Goal: Task Accomplishment & Management: Manage account settings

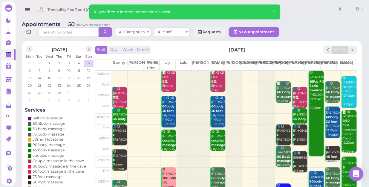
scroll to position [108, 0]
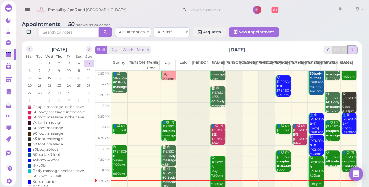
click at [352, 47] on span "next" at bounding box center [352, 50] width 6 height 6
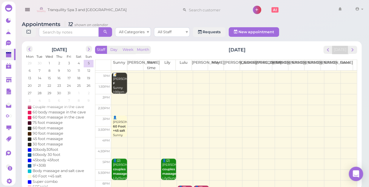
scroll to position [54, 0]
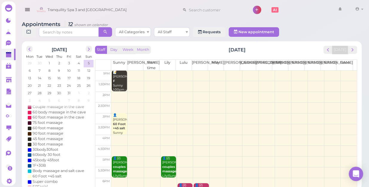
click at [343, 92] on td at bounding box center [233, 97] width 245 height 11
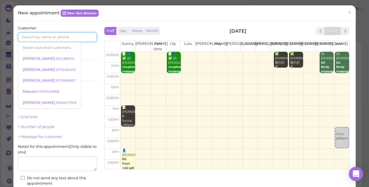
click at [67, 33] on input at bounding box center [57, 37] width 79 height 10
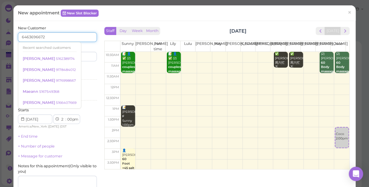
type input "6463696672"
click at [81, 55] on input at bounding box center [78, 57] width 38 height 10
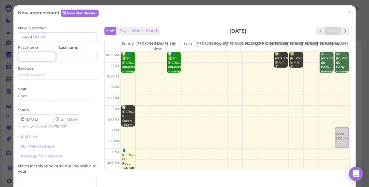
click at [48, 52] on input at bounding box center [37, 57] width 38 height 10
type input "rose"
click at [34, 74] on span "Select services" at bounding box center [31, 75] width 27 height 4
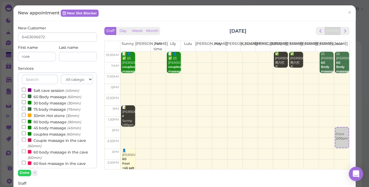
click at [53, 97] on label "60 Body massage (60min)" at bounding box center [51, 96] width 59 height 6
click at [26, 97] on input "60 Body massage (60min)" at bounding box center [24, 96] width 4 height 4
click at [27, 173] on button "Done" at bounding box center [24, 172] width 13 height 6
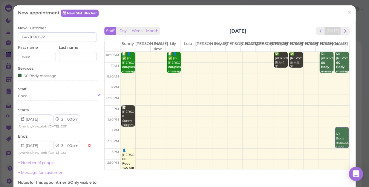
click at [32, 97] on div "Coco" at bounding box center [57, 95] width 79 height 5
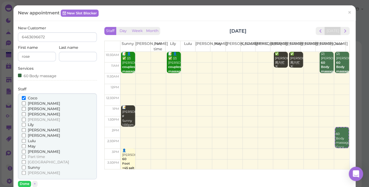
click at [32, 173] on span "[PERSON_NAME]" at bounding box center [44, 172] width 32 height 4
click at [26, 173] on input "[PERSON_NAME]" at bounding box center [24, 172] width 4 height 4
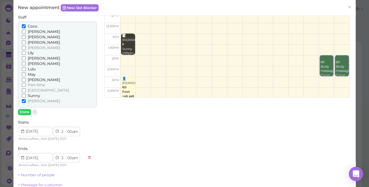
scroll to position [81, 0]
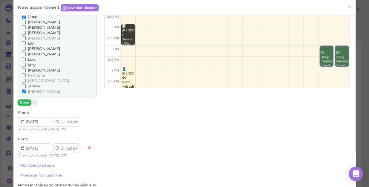
click at [24, 103] on button "Done" at bounding box center [24, 102] width 13 height 6
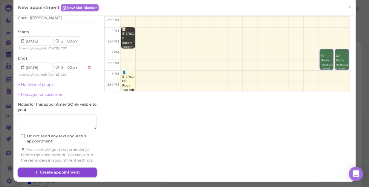
click at [64, 171] on button "Create appointment" at bounding box center [57, 172] width 79 height 10
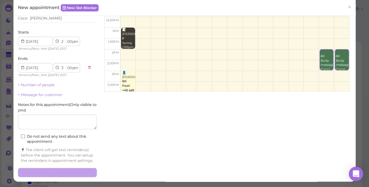
scroll to position [82, 0]
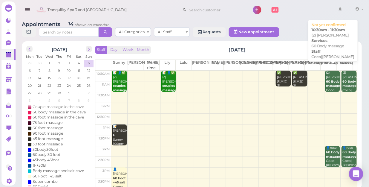
click at [328, 79] on b "60 Body massage" at bounding box center [333, 83] width 14 height 8
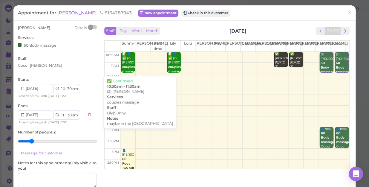
click at [130, 64] on div "📝 👤✅ (2) lauren couples massage maybe in the salt cave Lily|Sunny 10:30am - 11:…" at bounding box center [128, 78] width 13 height 53
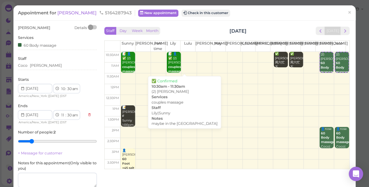
click at [172, 61] on div "📝 👤✅ (2) lauren couples massage maybe in the salt cave Lily|Sunny 10:30am - 11:…" at bounding box center [173, 78] width 13 height 53
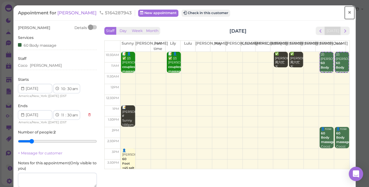
click at [347, 12] on span "×" at bounding box center [349, 12] width 4 height 8
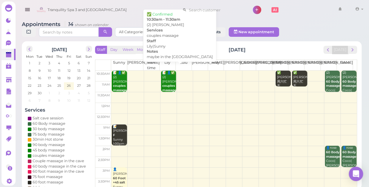
click at [171, 76] on div "📝 👤✅ (2) lauren couples massage maybe in the salt cave Lily|Sunny 10:30am - 11:…" at bounding box center [169, 96] width 14 height 53
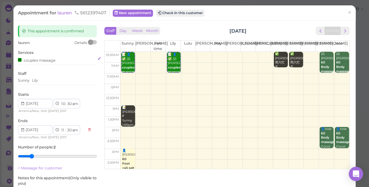
click at [63, 61] on div "couples massage" at bounding box center [57, 60] width 79 height 6
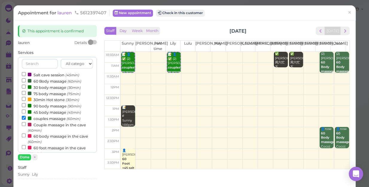
click at [46, 125] on label "Couple massage in the cave (60min)" at bounding box center [57, 127] width 71 height 12
click at [26, 125] on input "Couple massage in the cave (60min)" at bounding box center [24, 124] width 4 height 4
select select "12"
select select "pm"
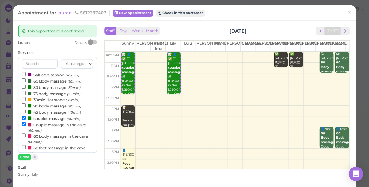
click at [46, 119] on label "couples massage (60min)" at bounding box center [51, 118] width 59 height 6
click at [26, 119] on input "couples massage (60min)" at bounding box center [24, 118] width 4 height 4
select select "11"
select select "am"
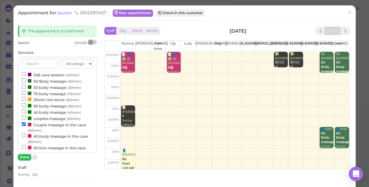
click at [24, 156] on button "Done" at bounding box center [24, 157] width 13 height 6
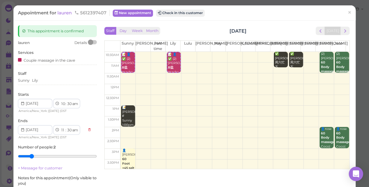
scroll to position [69, 0]
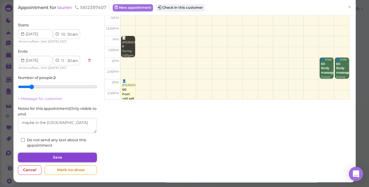
click at [42, 153] on button "Save" at bounding box center [57, 157] width 79 height 10
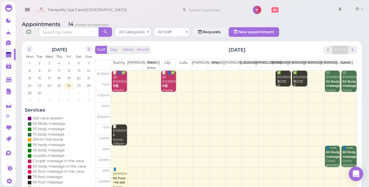
click at [177, 70] on td at bounding box center [233, 75] width 245 height 11
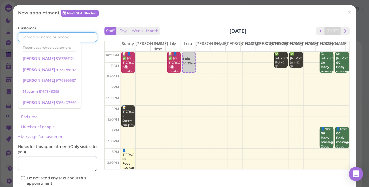
click at [60, 35] on input at bounding box center [57, 37] width 79 height 10
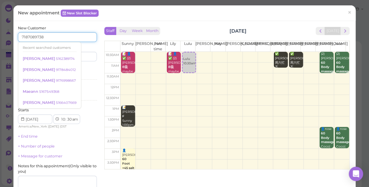
type input "7187089738"
click at [85, 57] on input at bounding box center [78, 57] width 38 height 10
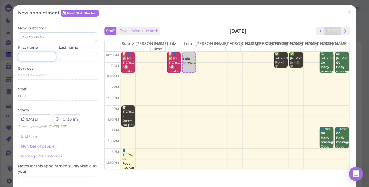
click at [39, 60] on input at bounding box center [37, 57] width 38 height 10
type input "maksuda"
click at [36, 75] on span "Select services" at bounding box center [31, 75] width 27 height 4
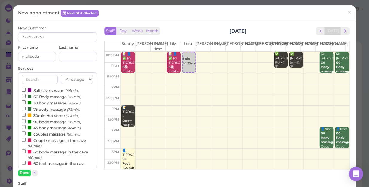
click at [50, 97] on label "60 Body massage (60min)" at bounding box center [51, 96] width 59 height 6
click at [26, 97] on input "60 Body massage (60min)" at bounding box center [24, 96] width 4 height 4
click at [26, 171] on button "Done" at bounding box center [24, 172] width 13 height 6
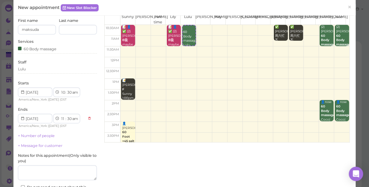
scroll to position [81, 0]
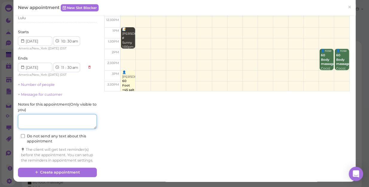
click at [48, 118] on textarea at bounding box center [57, 121] width 79 height 15
type textarea "deep"
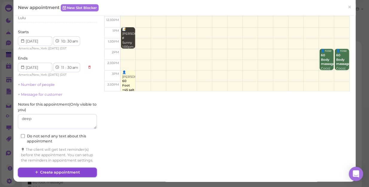
click at [48, 173] on button "Create appointment" at bounding box center [57, 172] width 79 height 10
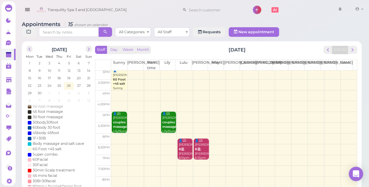
scroll to position [108, 0]
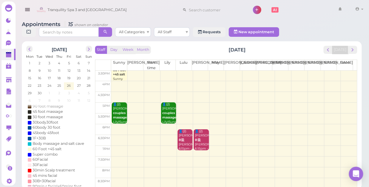
click at [114, 145] on td at bounding box center [233, 150] width 245 height 11
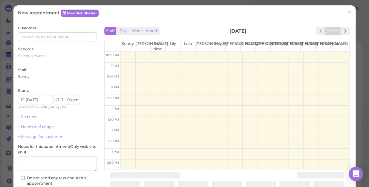
click at [115, 139] on div "New appointment New Slot Blocker × Customer Services Select services Staff Sunn…" at bounding box center [184, 93] width 369 height 187
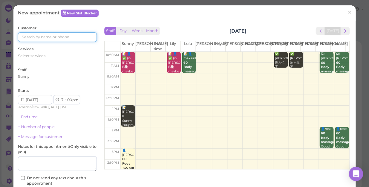
click at [52, 38] on input at bounding box center [57, 37] width 79 height 10
type input "5165191412"
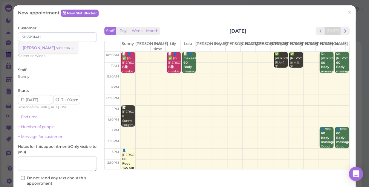
click at [56, 46] on small "5165191412" at bounding box center [65, 48] width 18 height 4
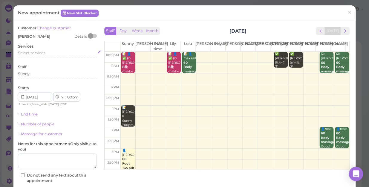
click at [33, 53] on span "Select services" at bounding box center [31, 52] width 27 height 4
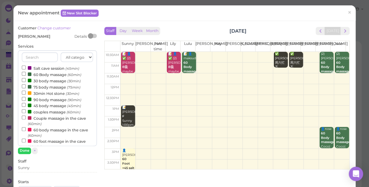
scroll to position [54, 0]
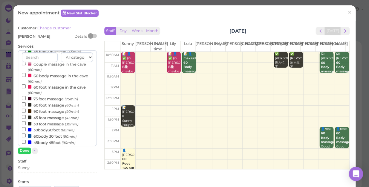
click at [52, 105] on label "60 foot massage (60min)" at bounding box center [50, 104] width 57 height 6
click at [26, 105] on input "60 foot massage (60min)" at bounding box center [24, 104] width 4 height 4
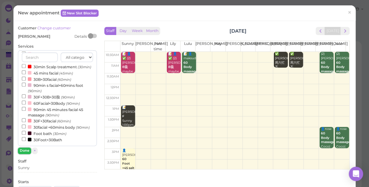
click at [24, 151] on button "Done" at bounding box center [24, 150] width 13 height 6
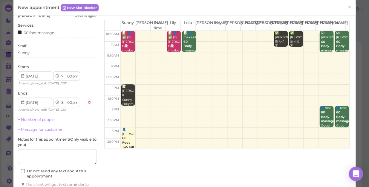
scroll to position [61, 0]
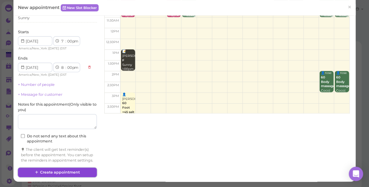
click at [39, 171] on icon at bounding box center [37, 172] width 4 height 4
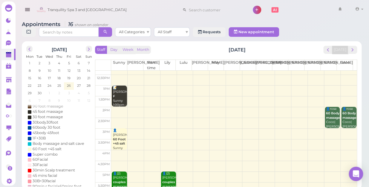
scroll to position [81, 0]
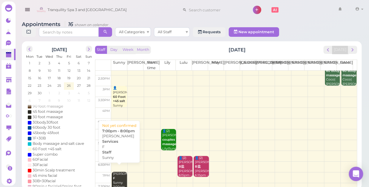
click at [118, 172] on div "[PERSON_NAME] Sunny 7:00pm - 8:00pm" at bounding box center [120, 184] width 14 height 26
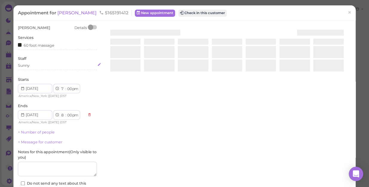
click at [38, 65] on div "Sunny" at bounding box center [57, 65] width 79 height 5
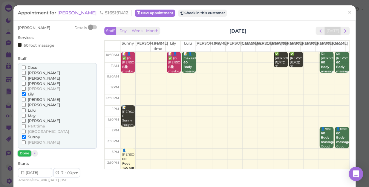
click at [26, 155] on button "Done" at bounding box center [24, 153] width 13 height 6
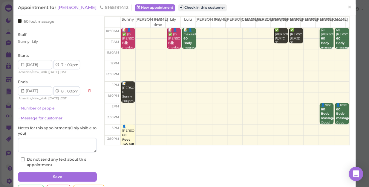
scroll to position [43, 0]
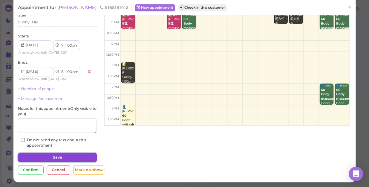
click at [53, 153] on button "Save" at bounding box center [57, 157] width 79 height 10
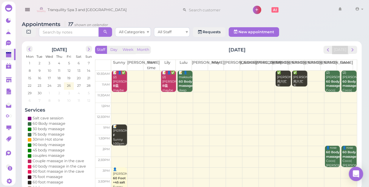
click at [193, 70] on td at bounding box center [233, 75] width 245 height 11
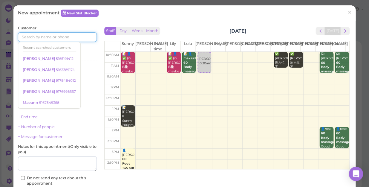
click at [73, 33] on input at bounding box center [57, 37] width 79 height 10
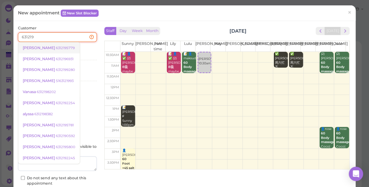
type input "631219"
click at [56, 47] on small "6312195779" at bounding box center [65, 48] width 19 height 4
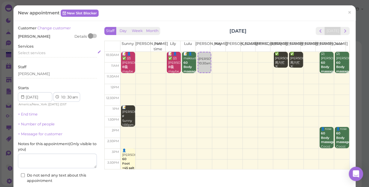
click at [39, 51] on span "Select services" at bounding box center [31, 52] width 27 height 4
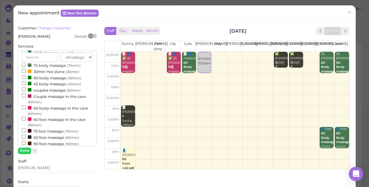
scroll to position [54, 0]
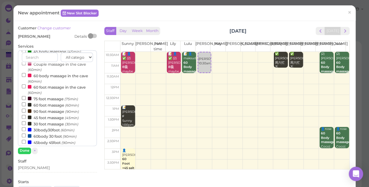
click at [52, 137] on label "60body 30 foot (90min)" at bounding box center [49, 136] width 55 height 6
click at [26, 137] on input "60body 30 foot (90min)" at bounding box center [24, 135] width 4 height 4
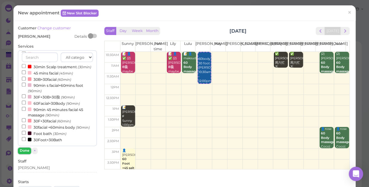
drag, startPoint x: 52, startPoint y: 137, endPoint x: 24, endPoint y: 151, distance: 31.2
click at [24, 151] on button "Done" at bounding box center [24, 150] width 13 height 6
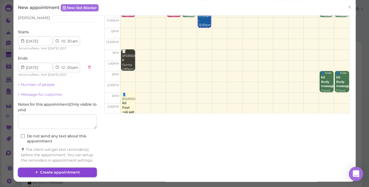
click at [51, 171] on button "Create appointment" at bounding box center [57, 172] width 79 height 10
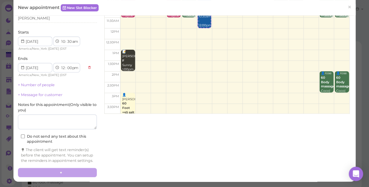
scroll to position [60, 0]
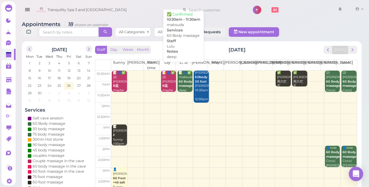
click at [182, 76] on div "📝 👤✅ maksuda 60 Body massage deep Lulu 10:30am - 11:30am" at bounding box center [185, 89] width 14 height 39
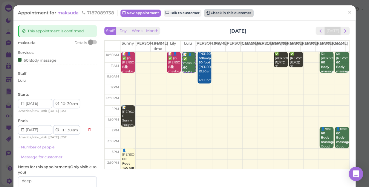
click at [230, 12] on button "Check in this customer" at bounding box center [228, 13] width 49 height 7
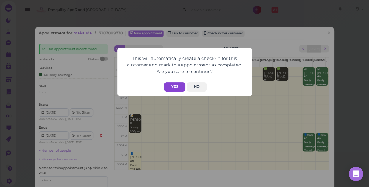
click at [173, 87] on button "Yes" at bounding box center [174, 86] width 21 height 9
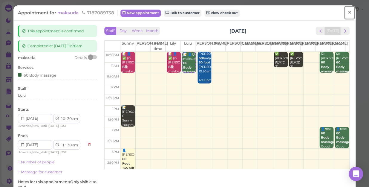
click at [347, 11] on span "×" at bounding box center [349, 12] width 4 height 8
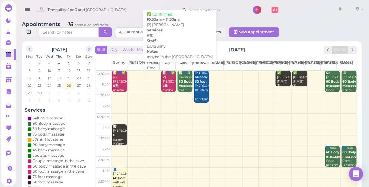
click at [164, 72] on div "📝 👤✅ (2) lauren B盐 maybe in the salt cave Lily|Sunny 10:30am - 11:30am" at bounding box center [169, 94] width 14 height 48
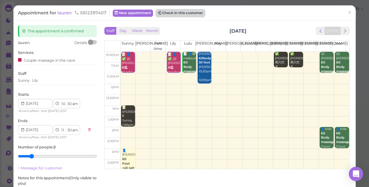
click at [177, 13] on button "Check in this customer" at bounding box center [180, 13] width 49 height 7
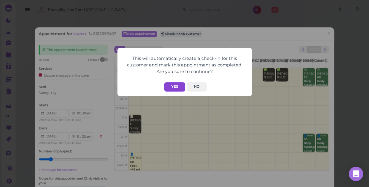
click at [170, 87] on button "Yes" at bounding box center [174, 86] width 21 height 9
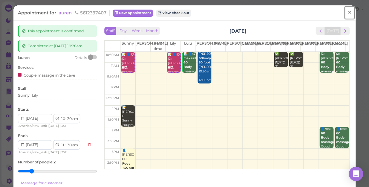
click at [347, 13] on span "×" at bounding box center [349, 12] width 4 height 8
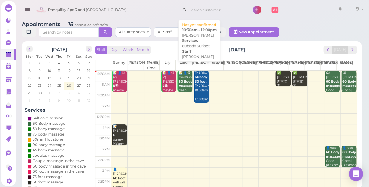
click at [197, 82] on div "[PERSON_NAME] 60body 30 foot [PERSON_NAME] 10:30am - 12:00pm" at bounding box center [201, 85] width 14 height 31
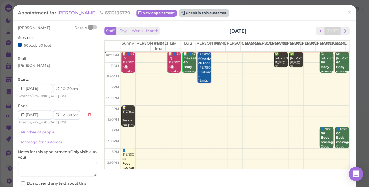
click at [179, 13] on button "Check in this customer" at bounding box center [203, 13] width 49 height 7
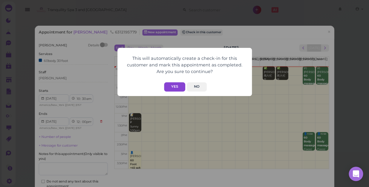
click at [177, 85] on button "Yes" at bounding box center [174, 86] width 21 height 9
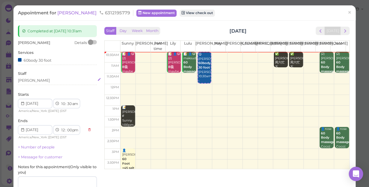
click at [33, 79] on div "[PERSON_NAME]" at bounding box center [57, 80] width 79 height 5
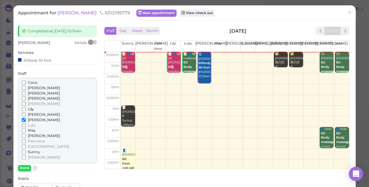
click at [33, 108] on span "Lily" at bounding box center [31, 109] width 6 height 4
click at [26, 108] on input "Lily" at bounding box center [24, 109] width 4 height 4
click at [32, 119] on span "[PERSON_NAME]" at bounding box center [44, 119] width 32 height 4
click at [26, 119] on input "[PERSON_NAME]" at bounding box center [24, 120] width 4 height 4
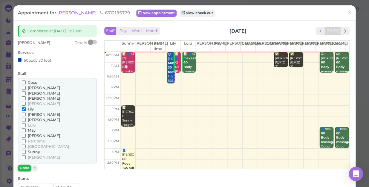
click at [25, 167] on button "Done" at bounding box center [24, 167] width 13 height 6
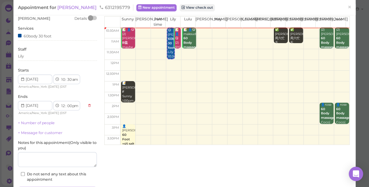
scroll to position [54, 0]
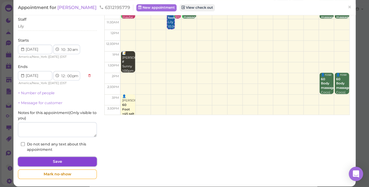
click at [53, 162] on button "Save" at bounding box center [57, 161] width 79 height 10
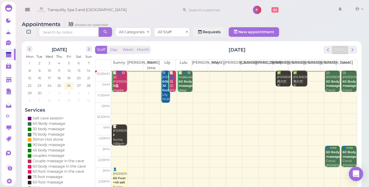
click at [172, 75] on div "📝 👤😋 (2) [PERSON_NAME]盐 maybe in the salt cave Lily|Sunny 10:30am - 11:30am" at bounding box center [172, 100] width 7 height 61
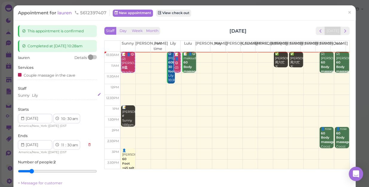
click at [51, 94] on div "Sunny [PERSON_NAME]" at bounding box center [57, 95] width 79 height 5
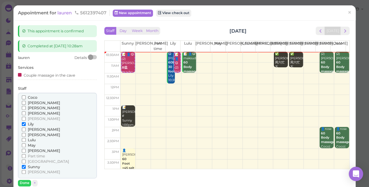
click at [36, 107] on span "[PERSON_NAME]" at bounding box center [44, 107] width 32 height 4
click at [26, 107] on input "[PERSON_NAME]" at bounding box center [24, 108] width 4 height 4
click at [33, 170] on span "[PERSON_NAME]" at bounding box center [44, 171] width 32 height 4
click at [26, 170] on input "[PERSON_NAME]" at bounding box center [24, 172] width 4 height 4
click at [36, 165] on span "Sunny" at bounding box center [34, 166] width 12 height 4
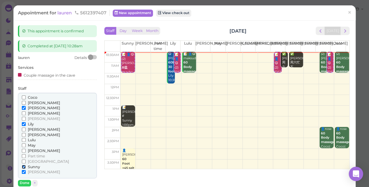
click at [26, 165] on input "Sunny" at bounding box center [24, 166] width 4 height 4
click at [31, 122] on span "Lily" at bounding box center [31, 123] width 6 height 4
click at [26, 122] on input "Lily" at bounding box center [24, 124] width 4 height 4
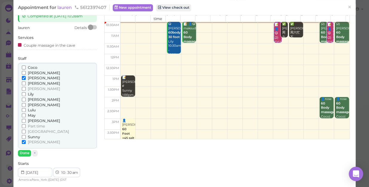
scroll to position [54, 0]
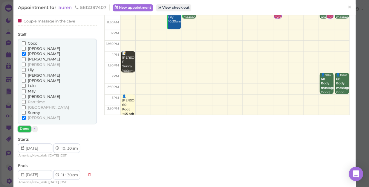
click at [27, 129] on button "Done" at bounding box center [24, 128] width 13 height 6
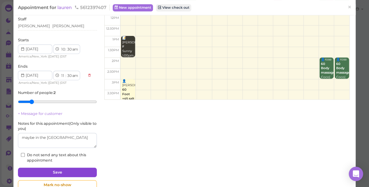
scroll to position [84, 0]
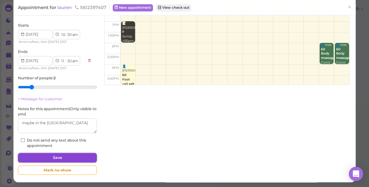
click at [47, 155] on button "Save" at bounding box center [57, 158] width 79 height 10
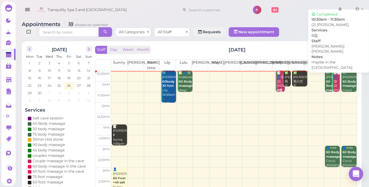
click at [333, 78] on div "📝 👤😋 (2) [PERSON_NAME]盐 maybe in the salt [PERSON_NAME]|[PERSON_NAME] 10:30am -…" at bounding box center [336, 103] width 7 height 66
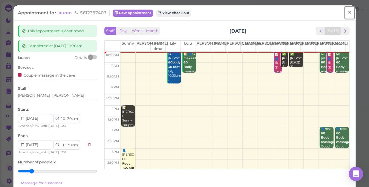
click at [347, 10] on span "×" at bounding box center [349, 12] width 4 height 8
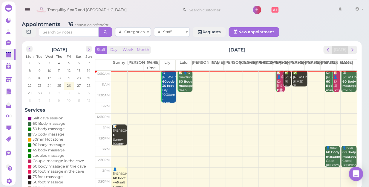
click at [345, 79] on b "60 Body massage" at bounding box center [349, 83] width 14 height 8
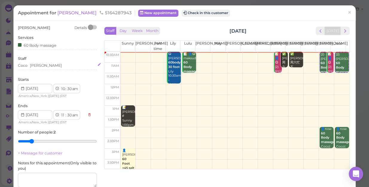
click at [47, 65] on div "[PERSON_NAME]" at bounding box center [57, 65] width 79 height 5
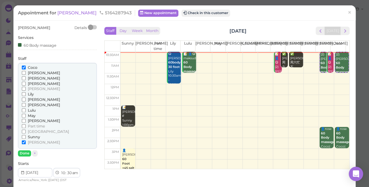
click at [35, 137] on span "Sunny" at bounding box center [34, 136] width 12 height 4
click at [26, 137] on input "Sunny" at bounding box center [24, 137] width 4 height 4
click at [33, 73] on span "[PERSON_NAME]" at bounding box center [44, 72] width 32 height 4
click at [26, 73] on input "[PERSON_NAME]" at bounding box center [24, 73] width 4 height 4
click at [31, 68] on span "Coco" at bounding box center [33, 67] width 10 height 4
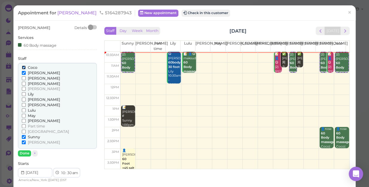
click at [26, 68] on input "Coco" at bounding box center [24, 67] width 4 height 4
click at [22, 141] on input "[PERSON_NAME]" at bounding box center [24, 142] width 4 height 4
click at [22, 151] on button "Done" at bounding box center [24, 153] width 13 height 6
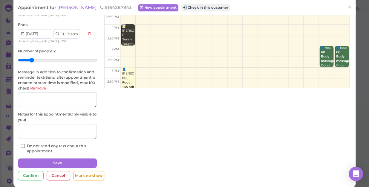
scroll to position [81, 0]
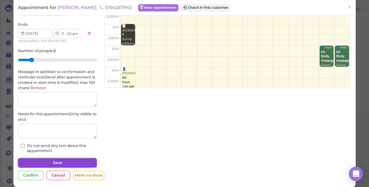
click at [41, 160] on button "Save" at bounding box center [57, 163] width 79 height 10
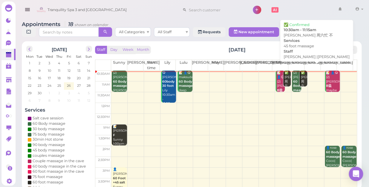
click at [300, 74] on div "✅ [PERSON_NAME] 周六忙 不 45 foot massage [PERSON_NAME] |[PERSON_NAME] 10:30am - 11…" at bounding box center [303, 103] width 7 height 66
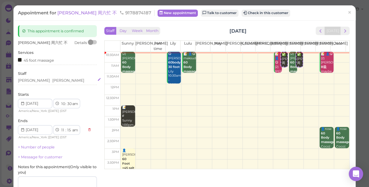
click at [48, 80] on div "[PERSON_NAME] [PERSON_NAME]" at bounding box center [57, 80] width 79 height 5
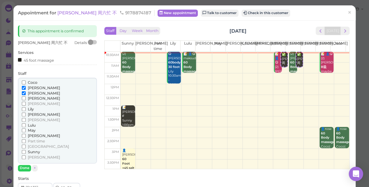
click at [33, 133] on span "[PERSON_NAME]" at bounding box center [44, 135] width 32 height 4
click at [26, 133] on input "[PERSON_NAME]" at bounding box center [24, 135] width 4 height 4
click at [30, 119] on span "[PERSON_NAME]" at bounding box center [44, 119] width 32 height 4
click at [26, 119] on input "[PERSON_NAME]" at bounding box center [24, 120] width 4 height 4
click at [34, 93] on span "[PERSON_NAME]" at bounding box center [44, 93] width 32 height 4
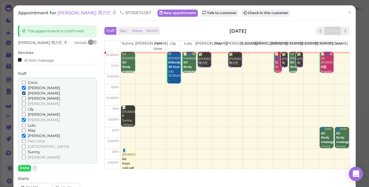
click at [26, 93] on input "[PERSON_NAME]" at bounding box center [24, 93] width 4 height 4
click at [33, 87] on span "[PERSON_NAME]" at bounding box center [44, 87] width 32 height 4
click at [26, 87] on input "[PERSON_NAME]" at bounding box center [24, 88] width 4 height 4
click at [25, 168] on button "Done" at bounding box center [24, 167] width 13 height 6
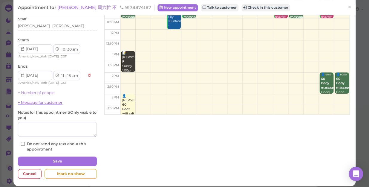
scroll to position [58, 0]
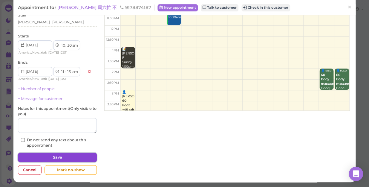
click at [57, 157] on button "Save" at bounding box center [57, 157] width 79 height 10
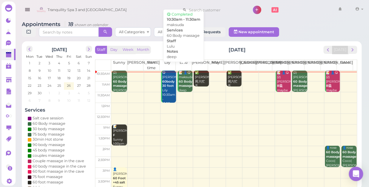
click at [182, 80] on b "60 Body massage" at bounding box center [185, 83] width 14 height 8
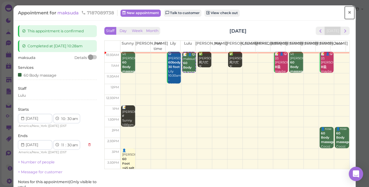
click at [347, 12] on span "×" at bounding box center [349, 12] width 4 height 8
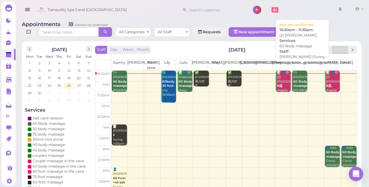
click at [296, 80] on b "60 Body massage" at bounding box center [300, 83] width 14 height 8
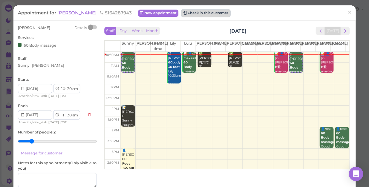
click at [194, 11] on button "Check in this customer" at bounding box center [205, 13] width 49 height 7
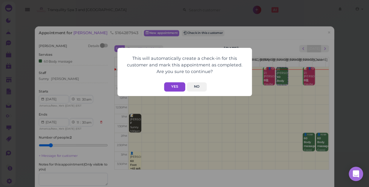
click at [177, 86] on button "Yes" at bounding box center [174, 86] width 21 height 9
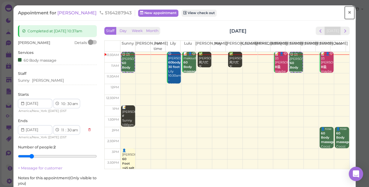
click at [347, 11] on span "×" at bounding box center [349, 12] width 4 height 8
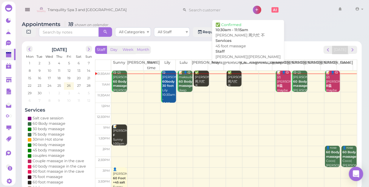
click at [232, 71] on div "✅ [PERSON_NAME] 周六忙 不 45 foot massage [PERSON_NAME]|[PERSON_NAME] 10:30am - 11:…" at bounding box center [234, 92] width 14 height 44
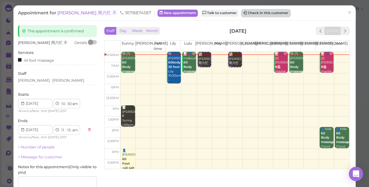
click at [241, 12] on button "Check in this customer" at bounding box center [265, 13] width 49 height 7
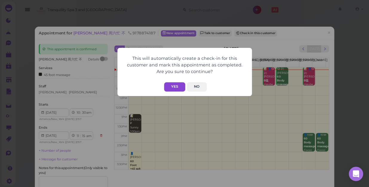
click at [177, 86] on button "Yes" at bounding box center [174, 86] width 21 height 9
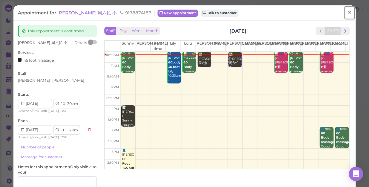
click at [347, 13] on span "×" at bounding box center [349, 12] width 4 height 8
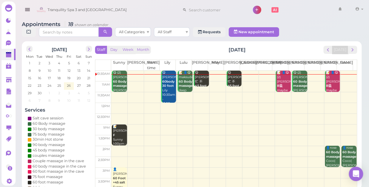
click at [165, 124] on td at bounding box center [233, 129] width 245 height 11
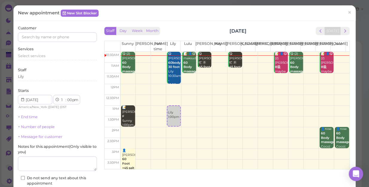
click at [170, 100] on td at bounding box center [234, 100] width 229 height 11
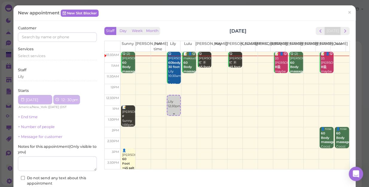
select select "12"
select select "30"
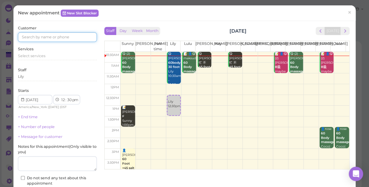
click at [74, 37] on input at bounding box center [57, 37] width 79 height 10
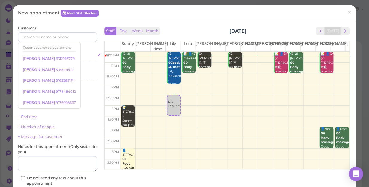
click at [84, 56] on div "Select services" at bounding box center [57, 55] width 79 height 5
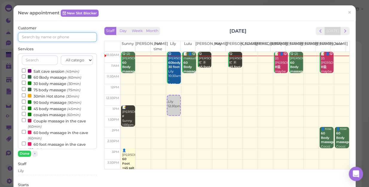
click at [69, 37] on input at bounding box center [57, 37] width 79 height 10
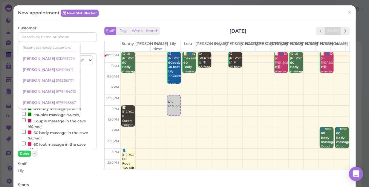
click at [84, 47] on div "Services All categories Relax session Full body Full body full body Salt cave m…" at bounding box center [57, 101] width 79 height 110
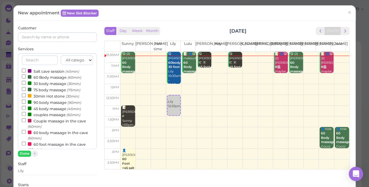
click at [59, 75] on label "60 Body massage (60min)" at bounding box center [51, 77] width 59 height 6
click at [26, 75] on input "60 Body massage (60min)" at bounding box center [24, 76] width 4 height 4
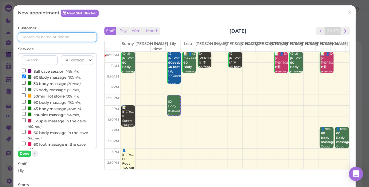
click at [63, 36] on input at bounding box center [57, 37] width 79 height 10
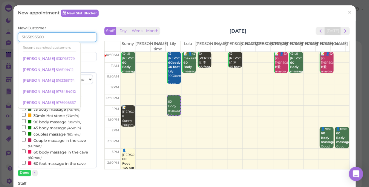
type input "5165893560"
click at [86, 53] on input at bounding box center [78, 57] width 38 height 10
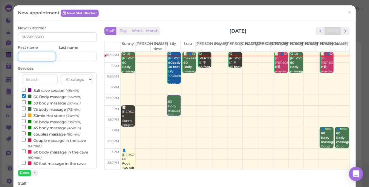
click at [39, 56] on input at bounding box center [37, 57] width 38 height 10
click at [30, 56] on input "branny" at bounding box center [37, 57] width 38 height 10
click at [33, 56] on input "branny" at bounding box center [37, 57] width 38 height 10
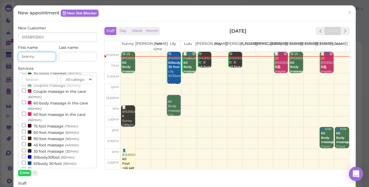
scroll to position [54, 0]
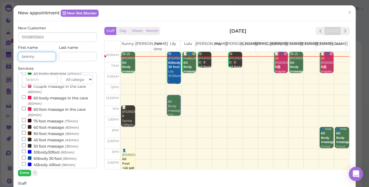
type input "branny"
click at [22, 170] on button "Done" at bounding box center [24, 172] width 13 height 6
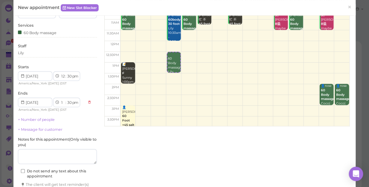
scroll to position [81, 0]
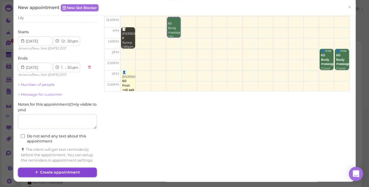
click at [47, 173] on button "Create appointment" at bounding box center [57, 172] width 79 height 10
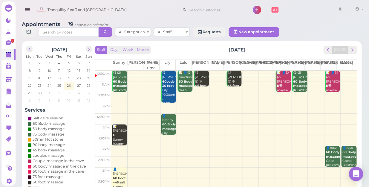
click at [211, 81] on td at bounding box center [233, 86] width 245 height 11
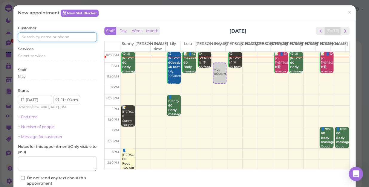
click at [68, 35] on input at bounding box center [57, 37] width 79 height 10
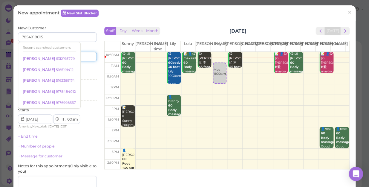
click at [81, 57] on input at bounding box center [78, 57] width 38 height 10
click at [24, 36] on input "7854918015" at bounding box center [57, 37] width 79 height 10
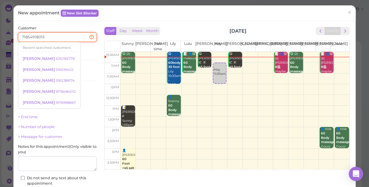
click at [54, 38] on input "71854918015" at bounding box center [57, 37] width 79 height 10
click at [84, 57] on div "Select services" at bounding box center [57, 55] width 79 height 5
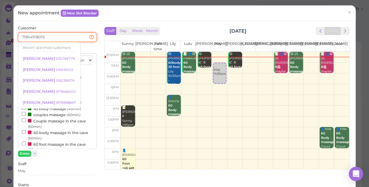
click at [49, 35] on input "71854918015" at bounding box center [57, 37] width 79 height 10
click at [25, 36] on input "71854918015" at bounding box center [57, 37] width 79 height 10
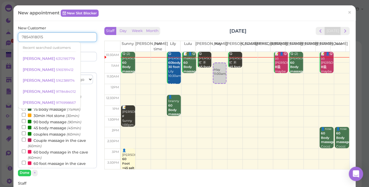
click at [54, 37] on input "7854918015" at bounding box center [57, 37] width 79 height 10
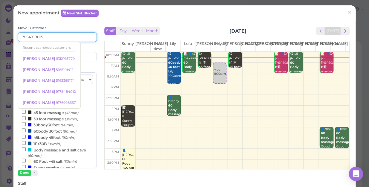
scroll to position [27, 0]
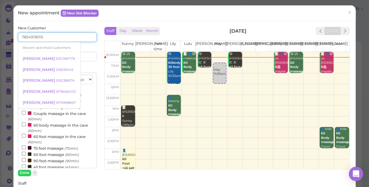
type input "7854918015"
click at [49, 153] on label "60 foot massage (60min)" at bounding box center [50, 154] width 57 height 6
click at [26, 153] on input "60 foot massage (60min)" at bounding box center [24, 153] width 4 height 4
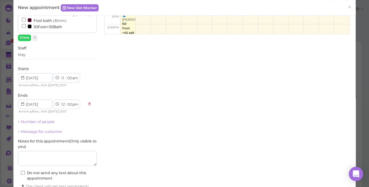
scroll to position [136, 0]
click at [38, 121] on link "+ Number of people" at bounding box center [36, 120] width 37 height 4
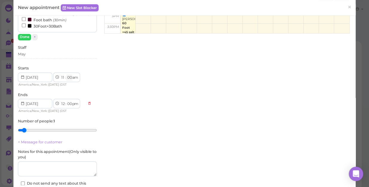
click at [68, 78] on select "00 05 10 15 20 25 30 35 40 45 50 55" at bounding box center [69, 77] width 6 height 6
select select "30"
click at [66, 74] on select "00 05 10 15 20 25 30 35 40 45 50 55" at bounding box center [69, 77] width 6 height 6
select select "30"
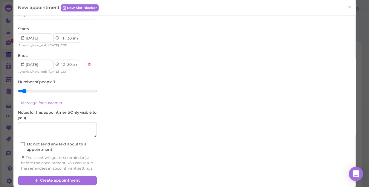
scroll to position [188, 0]
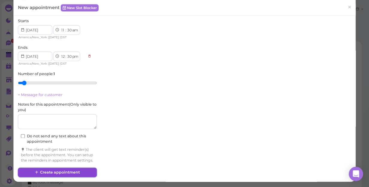
click at [64, 172] on button "Create appointment" at bounding box center [57, 172] width 79 height 10
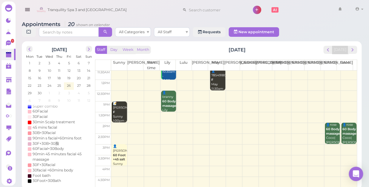
scroll to position [54, 0]
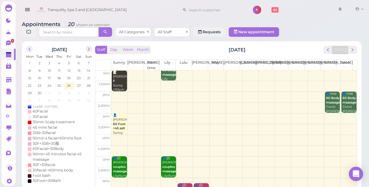
click at [215, 93] on td at bounding box center [233, 97] width 245 height 11
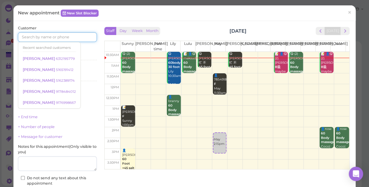
click at [43, 35] on input at bounding box center [57, 37] width 79 height 10
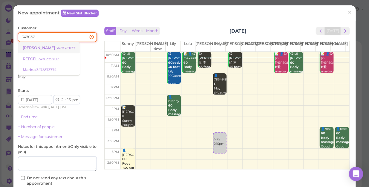
type input "347837"
click at [56, 48] on small "3478379177" at bounding box center [65, 48] width 19 height 4
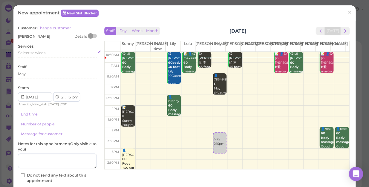
click at [43, 54] on span "Select services" at bounding box center [31, 52] width 27 height 4
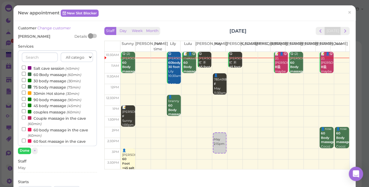
click at [54, 113] on label "couples massage (60min)" at bounding box center [51, 111] width 59 height 6
click at [26, 113] on input "couples massage (60min)" at bounding box center [24, 111] width 4 height 4
click at [24, 150] on button "Done" at bounding box center [24, 150] width 13 height 6
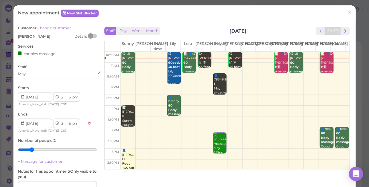
click at [28, 72] on div "May" at bounding box center [57, 73] width 79 height 5
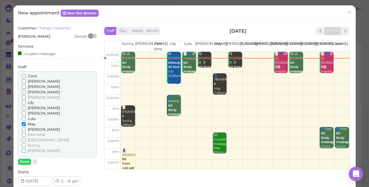
click at [35, 92] on span "[PERSON_NAME]" at bounding box center [44, 92] width 32 height 4
click at [26, 92] on input "[PERSON_NAME]" at bounding box center [24, 92] width 4 height 4
click at [24, 161] on button "Done" at bounding box center [24, 161] width 13 height 6
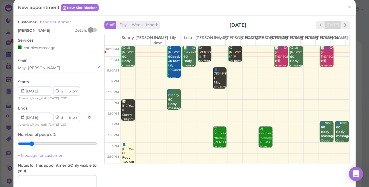
scroll to position [0, 0]
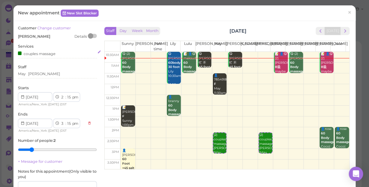
click at [64, 54] on div "couples massage" at bounding box center [57, 53] width 79 height 6
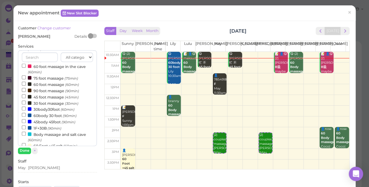
scroll to position [108, 0]
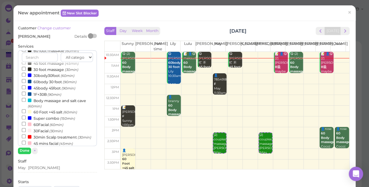
click at [55, 133] on small "(30min)" at bounding box center [55, 131] width 13 height 4
click at [26, 132] on input "30Facial (30min)" at bounding box center [24, 130] width 4 height 4
select select "45"
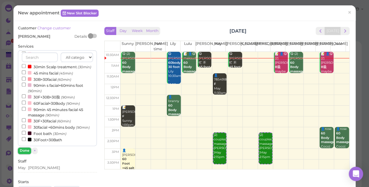
click at [24, 150] on button "Done" at bounding box center [24, 150] width 13 height 6
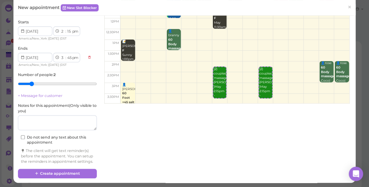
scroll to position [72, 0]
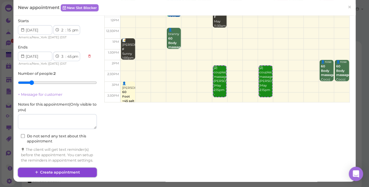
click at [67, 170] on button "Create appointment" at bounding box center [57, 172] width 79 height 10
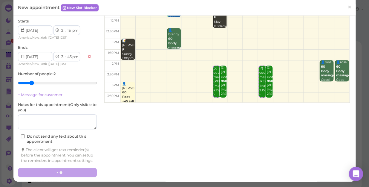
scroll to position [0, 0]
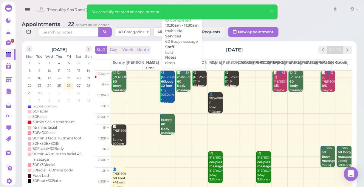
click at [179, 82] on div "📝 👤😋 maksuda 60 Body massage deep Lulu 10:30am - 11:30am" at bounding box center [184, 92] width 14 height 44
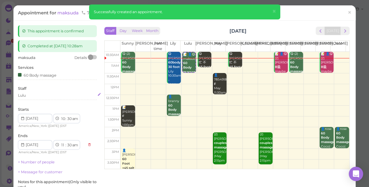
click at [34, 96] on div "Lulu" at bounding box center [57, 95] width 79 height 5
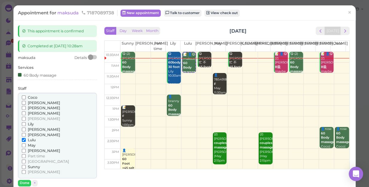
click at [33, 96] on span "Coco" at bounding box center [33, 97] width 10 height 4
click at [26, 96] on input "Coco" at bounding box center [24, 97] width 4 height 4
click at [30, 138] on span "Lulu" at bounding box center [32, 139] width 8 height 4
click at [26, 138] on input "Lulu" at bounding box center [24, 140] width 4 height 4
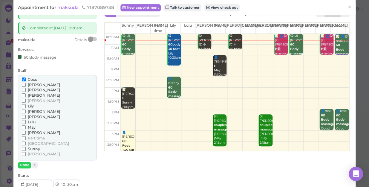
scroll to position [54, 0]
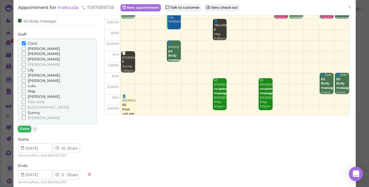
click at [24, 126] on button "Done" at bounding box center [24, 128] width 13 height 6
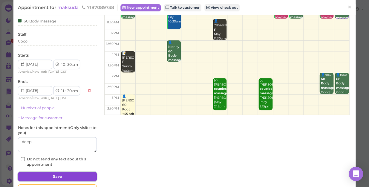
click at [52, 173] on button "Save" at bounding box center [57, 176] width 79 height 10
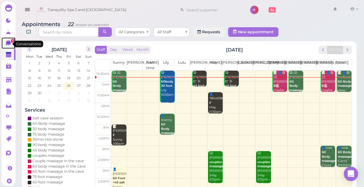
click at [11, 42] on span "1" at bounding box center [12, 41] width 3 height 4
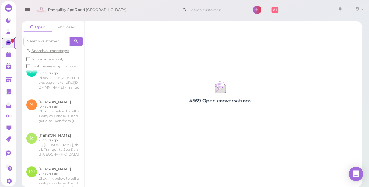
scroll to position [27, 0]
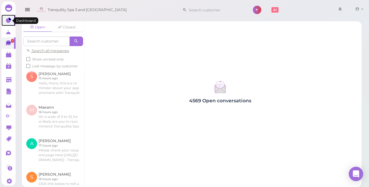
click at [8, 19] on icon at bounding box center [8, 20] width 5 height 5
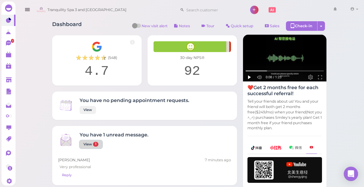
click at [93, 144] on span "1" at bounding box center [95, 143] width 5 height 5
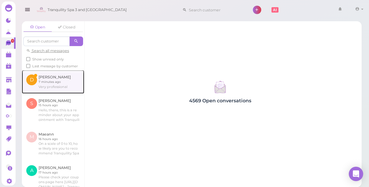
click at [50, 89] on link at bounding box center [53, 81] width 62 height 23
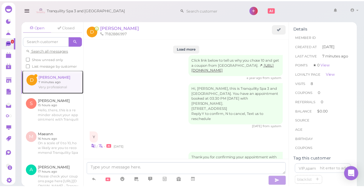
scroll to position [792, 0]
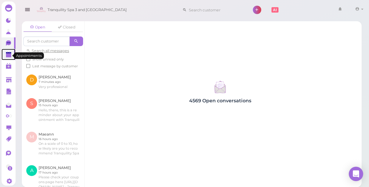
click at [7, 55] on polygon at bounding box center [8, 55] width 5 height 4
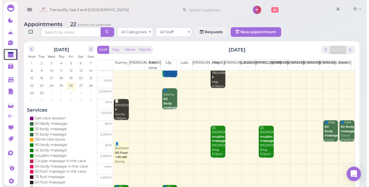
scroll to position [54, 0]
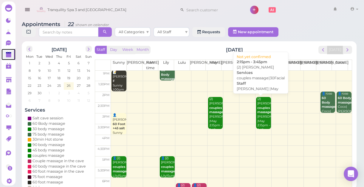
click at [259, 111] on div "(2) [PERSON_NAME]|30Facial [PERSON_NAME] |May 2:15pm - 3:45pm" at bounding box center [264, 114] width 14 height 35
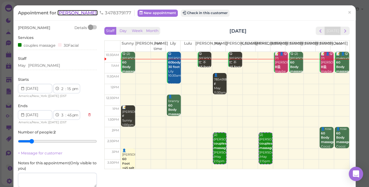
click at [63, 14] on span "[PERSON_NAME]" at bounding box center [77, 13] width 40 height 6
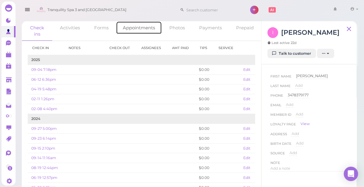
click at [136, 26] on link "Appointments" at bounding box center [139, 27] width 46 height 13
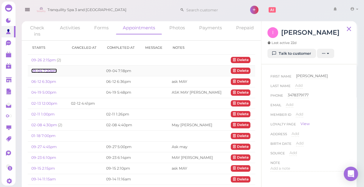
click at [46, 70] on link "09-04 7:20pm" at bounding box center [44, 70] width 26 height 4
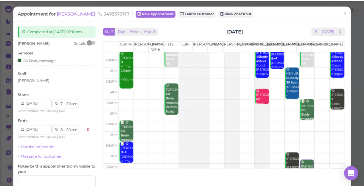
scroll to position [108, 0]
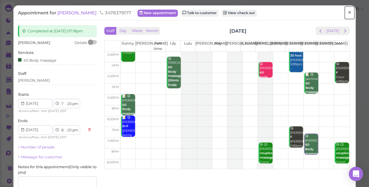
click at [347, 11] on span "×" at bounding box center [349, 12] width 4 height 8
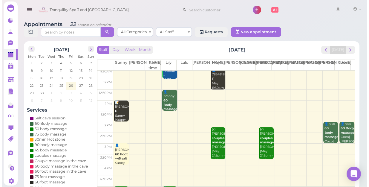
scroll to position [81, 0]
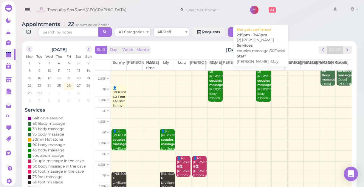
click at [261, 95] on div "(2) [PERSON_NAME]|30Facial [PERSON_NAME] |May 2:15pm - 3:45pm" at bounding box center [264, 87] width 14 height 35
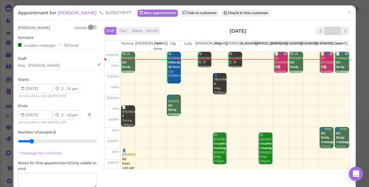
click at [61, 66] on div "May [PERSON_NAME]" at bounding box center [57, 65] width 79 height 5
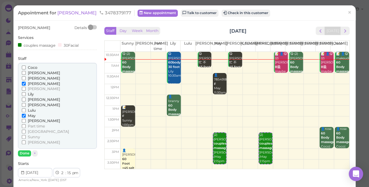
click at [33, 99] on span "[PERSON_NAME]" at bounding box center [44, 99] width 32 height 4
click at [26, 99] on input "[PERSON_NAME]" at bounding box center [24, 99] width 4 height 4
click at [36, 82] on span "[PERSON_NAME]" at bounding box center [44, 83] width 32 height 4
click at [26, 82] on input "[PERSON_NAME]" at bounding box center [24, 83] width 4 height 4
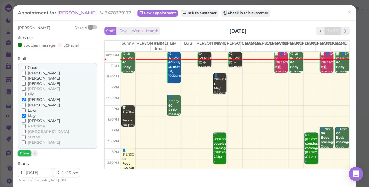
click at [24, 150] on button "Done" at bounding box center [24, 153] width 13 height 6
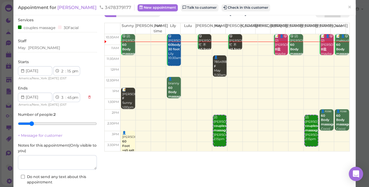
scroll to position [27, 0]
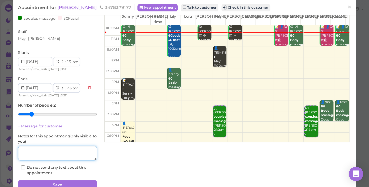
click at [46, 153] on textarea at bounding box center [57, 152] width 79 height 15
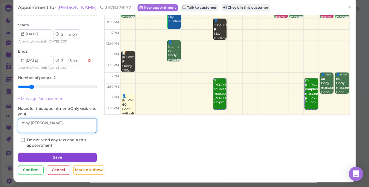
type textarea "may [PERSON_NAME]"
click at [73, 155] on button "Save" at bounding box center [57, 157] width 79 height 10
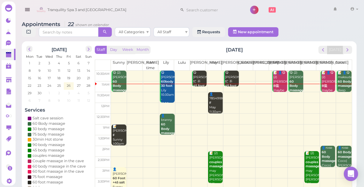
click at [178, 73] on td at bounding box center [231, 75] width 241 height 11
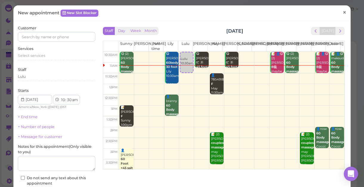
click at [343, 12] on span "×" at bounding box center [345, 12] width 4 height 8
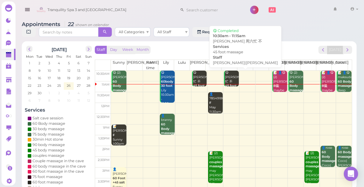
click at [230, 79] on div "😋 [PERSON_NAME]六忙 不 45 foot massage [PERSON_NAME]|[PERSON_NAME] 10:30am - 11:15…" at bounding box center [232, 89] width 14 height 39
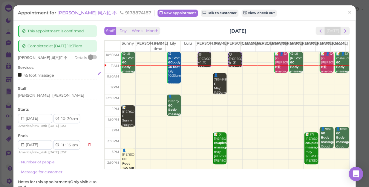
click at [56, 74] on div "45 foot massage" at bounding box center [57, 75] width 79 height 6
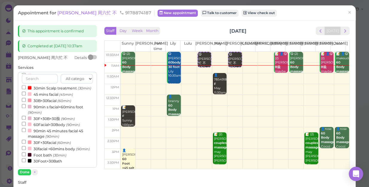
scroll to position [81, 0]
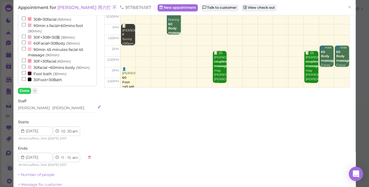
click at [43, 107] on div "[PERSON_NAME] [PERSON_NAME]" at bounding box center [57, 107] width 79 height 5
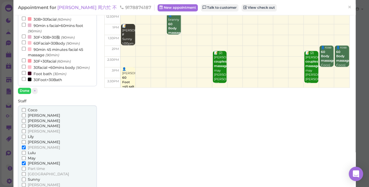
click at [30, 115] on span "[PERSON_NAME]" at bounding box center [44, 115] width 32 height 4
click at [26, 115] on input "[PERSON_NAME]" at bounding box center [24, 115] width 4 height 4
click at [31, 162] on span "[PERSON_NAME]" at bounding box center [44, 163] width 32 height 4
click at [26, 162] on input "[PERSON_NAME]" at bounding box center [24, 163] width 4 height 4
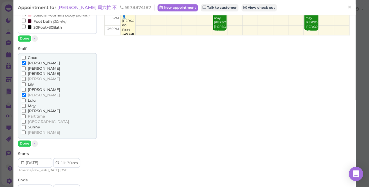
scroll to position [136, 0]
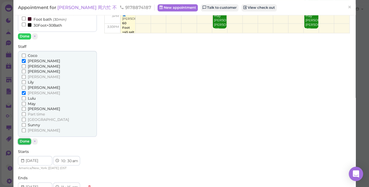
click at [23, 142] on button "Done" at bounding box center [24, 141] width 13 height 6
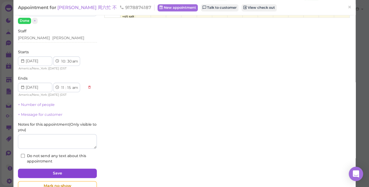
scroll to position [167, 0]
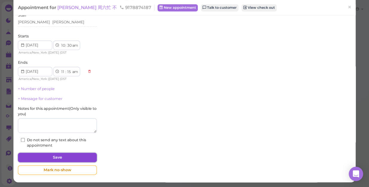
click at [58, 156] on button "Save" at bounding box center [57, 157] width 79 height 10
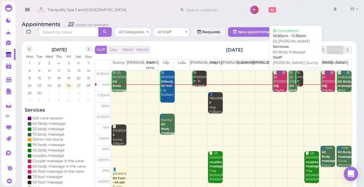
click at [290, 85] on b "60 Body massage" at bounding box center [297, 90] width 14 height 13
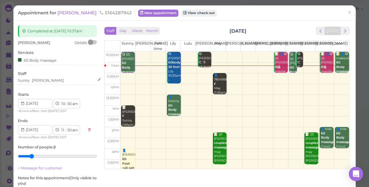
click at [57, 80] on div "Sunny [PERSON_NAME]" at bounding box center [57, 80] width 79 height 5
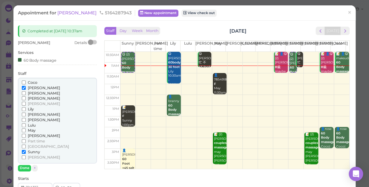
click at [33, 133] on label "[PERSON_NAME]" at bounding box center [41, 135] width 38 height 5
click at [26, 133] on input "[PERSON_NAME]" at bounding box center [24, 135] width 4 height 4
click at [34, 86] on span "[PERSON_NAME]" at bounding box center [44, 87] width 32 height 4
click at [26, 86] on input "[PERSON_NAME]" at bounding box center [24, 88] width 4 height 4
click at [21, 166] on button "Done" at bounding box center [24, 167] width 13 height 6
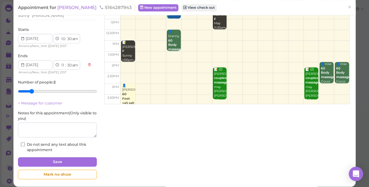
scroll to position [69, 0]
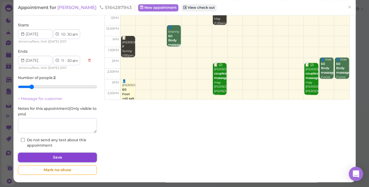
click at [65, 155] on button "Save" at bounding box center [57, 157] width 79 height 10
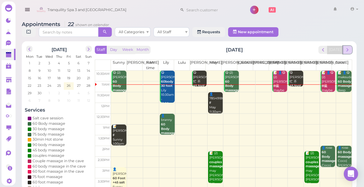
click at [349, 49] on span "next" at bounding box center [348, 50] width 6 height 6
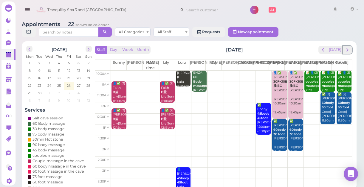
click at [349, 49] on span "next" at bounding box center [348, 50] width 6 height 6
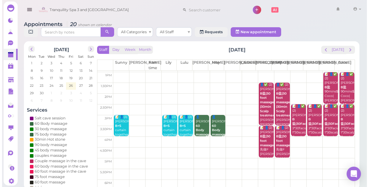
scroll to position [54, 0]
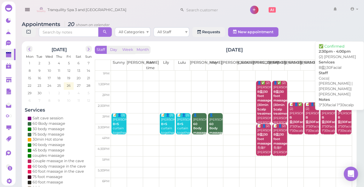
click at [339, 119] on div "📝 👤✅ (2) [PERSON_NAME]盐|30Facial 3*30facial 1*30scalp [PERSON_NAME]|[PERSON_NAM…" at bounding box center [345, 135] width 14 height 66
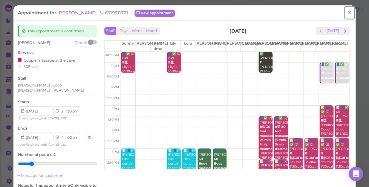
click at [347, 12] on span "×" at bounding box center [349, 12] width 4 height 8
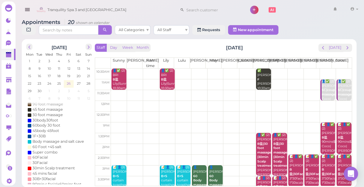
click at [69, 84] on span "26" at bounding box center [68, 83] width 5 height 5
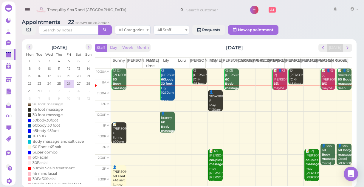
click at [230, 77] on table "[PERSON_NAME] Part time [PERSON_NAME] [PERSON_NAME] [PERSON_NAME] [PERSON_NAME]…" at bounding box center [224, 121] width 258 height 128
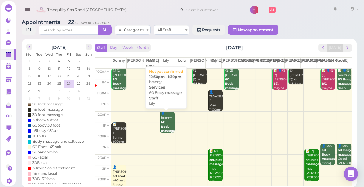
click at [166, 121] on div "👤branny 60 Body massage Lily 12:30pm - 1:30pm" at bounding box center [168, 128] width 14 height 35
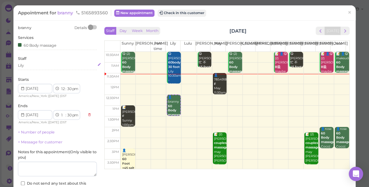
click at [40, 65] on div "Lily" at bounding box center [57, 65] width 79 height 5
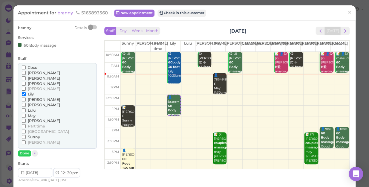
click at [39, 84] on span "[PERSON_NAME]" at bounding box center [44, 83] width 32 height 4
click at [26, 84] on input "[PERSON_NAME]" at bounding box center [24, 83] width 4 height 4
click at [32, 91] on label "[PERSON_NAME]" at bounding box center [41, 88] width 38 height 5
click at [26, 90] on input "[PERSON_NAME]" at bounding box center [24, 89] width 4 height 4
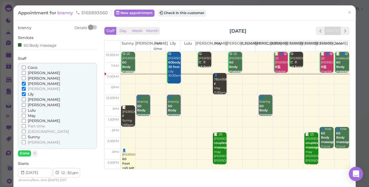
click at [33, 94] on span "Lily" at bounding box center [31, 94] width 6 height 4
click at [26, 94] on input "Lily" at bounding box center [24, 94] width 4 height 4
click at [31, 88] on span "[PERSON_NAME]" at bounding box center [44, 88] width 32 height 4
drag, startPoint x: 31, startPoint y: 88, endPoint x: 25, endPoint y: 87, distance: 6.4
click at [25, 87] on input "[PERSON_NAME]" at bounding box center [24, 89] width 4 height 4
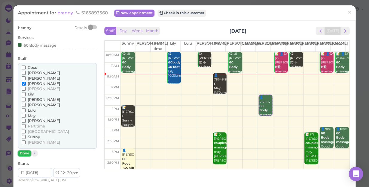
click at [21, 152] on button "Done" at bounding box center [24, 153] width 13 height 6
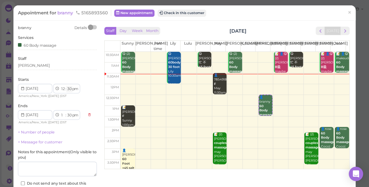
click at [70, 87] on select "00 05 10 15 20 25 30 35 40 45 50 55" at bounding box center [69, 89] width 6 height 6
select select "00"
click at [66, 86] on select "00 05 10 15 20 25 30 35 40 45 50 55" at bounding box center [69, 89] width 6 height 6
select select "00"
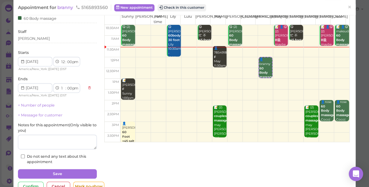
scroll to position [43, 0]
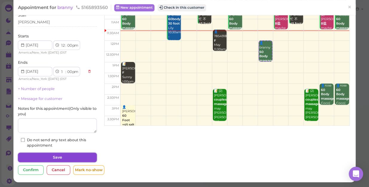
click at [62, 156] on button "Save" at bounding box center [57, 157] width 79 height 10
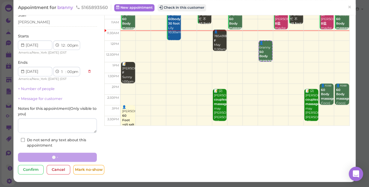
scroll to position [43, 0]
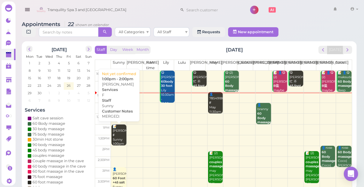
click at [115, 136] on div "📝 [PERSON_NAME] 1:00pm - 2:00pm" at bounding box center [120, 139] width 14 height 31
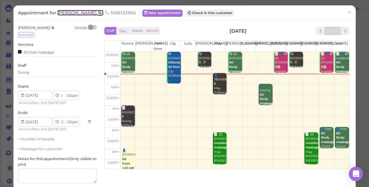
click at [65, 14] on span "[PERSON_NAME]" at bounding box center [77, 13] width 40 height 6
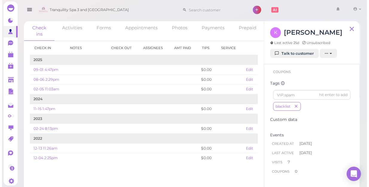
scroll to position [163, 0]
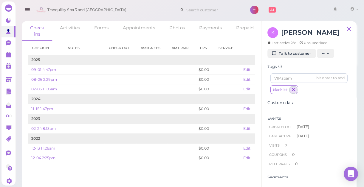
click at [295, 90] on icon "button" at bounding box center [294, 90] width 4 height 4
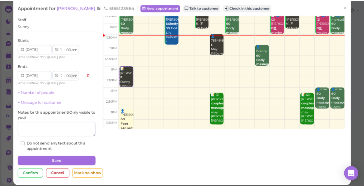
scroll to position [43, 0]
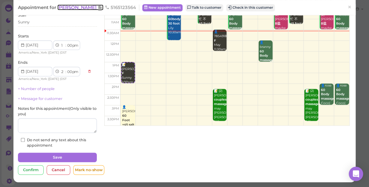
click at [98, 8] on icon at bounding box center [100, 7] width 4 height 6
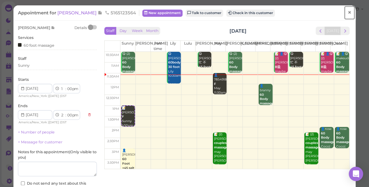
click at [347, 11] on span "×" at bounding box center [349, 12] width 4 height 8
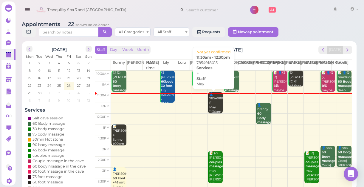
click at [215, 104] on div "👤7854918015 F May 11:30am - 12:30pm" at bounding box center [216, 107] width 14 height 31
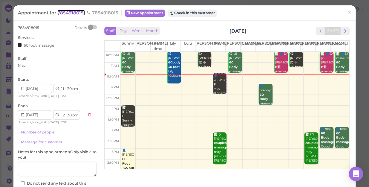
click at [72, 14] on span "7854918015" at bounding box center [70, 13] width 27 height 6
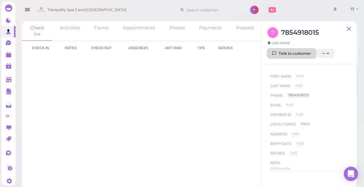
click at [297, 53] on link "Talk to customer" at bounding box center [292, 54] width 49 height 10
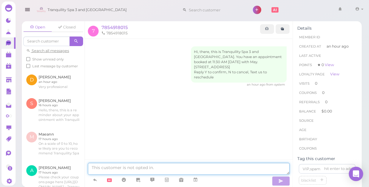
click at [124, 164] on textarea at bounding box center [188, 168] width 201 height 12
type textarea "hi dear your husband coming ?"
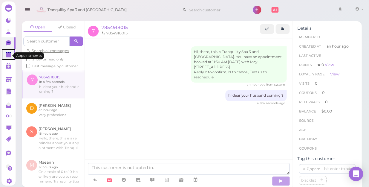
click at [10, 56] on polygon at bounding box center [8, 55] width 5 height 4
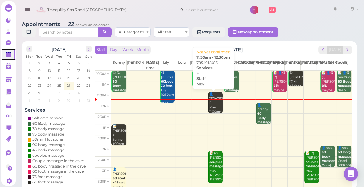
click at [215, 104] on div "👤7854918015 F May 11:30am - 12:30pm" at bounding box center [216, 107] width 14 height 31
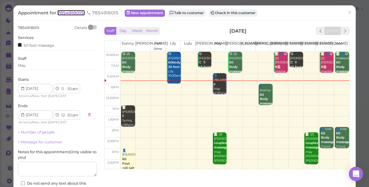
click at [63, 12] on span "7854918015" at bounding box center [70, 13] width 27 height 6
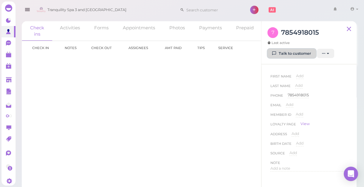
click at [295, 53] on link "Talk to customer" at bounding box center [292, 54] width 49 height 10
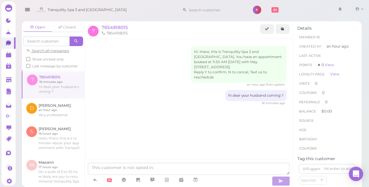
click at [179, 18] on div at bounding box center [212, 9] width 66 height 17
click at [7, 56] on polygon at bounding box center [8, 55] width 5 height 4
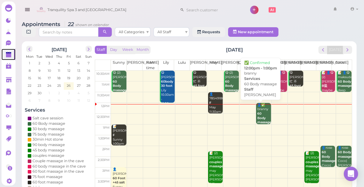
click at [260, 113] on div "👤✅ branny 60 Body massage [PERSON_NAME] 12:00pm - 1:00pm" at bounding box center [264, 122] width 14 height 39
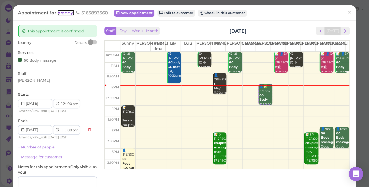
click at [64, 14] on span "branny" at bounding box center [65, 13] width 17 height 6
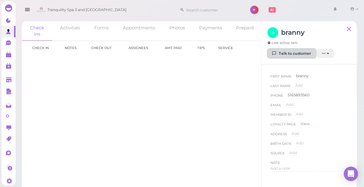
click at [301, 53] on link "Talk to customer" at bounding box center [292, 54] width 49 height 10
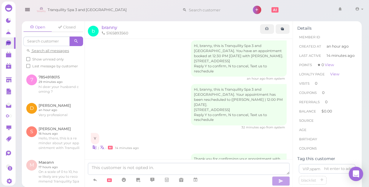
scroll to position [33, 0]
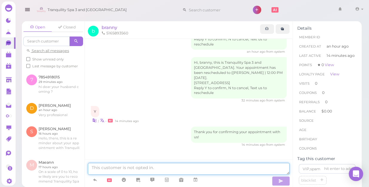
click at [140, 169] on textarea at bounding box center [188, 168] width 201 height 12
type textarea "hi dear are you coming"
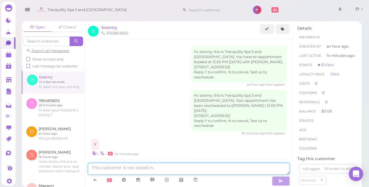
scroll to position [51, 0]
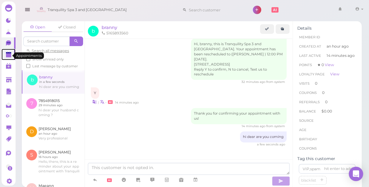
click at [8, 56] on polygon at bounding box center [8, 55] width 5 height 4
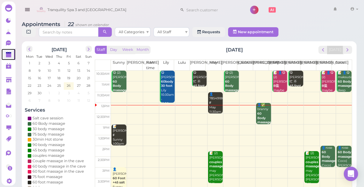
click at [215, 102] on div "👤7854918015 F May 11:30am - 12:30pm" at bounding box center [216, 107] width 14 height 31
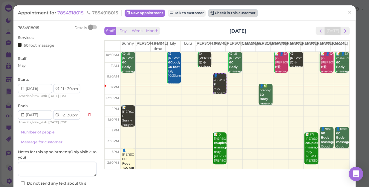
click at [241, 12] on button "Check in this customer" at bounding box center [232, 13] width 49 height 7
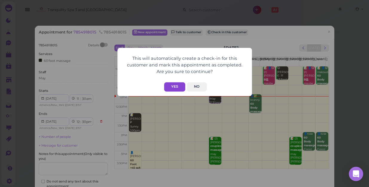
click at [176, 87] on button "Yes" at bounding box center [174, 86] width 21 height 9
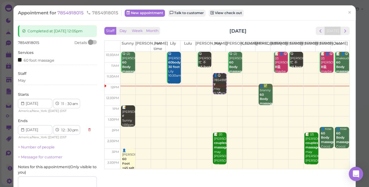
click at [215, 85] on div "👤😋 7854918015 F May 11:30am - 12:30pm" at bounding box center [219, 88] width 13 height 31
click at [215, 84] on div "👤😋 7854918015 F May 11:30am - 12:30pm" at bounding box center [219, 88] width 13 height 31
click at [65, 61] on div "60 foot massage" at bounding box center [57, 60] width 79 height 6
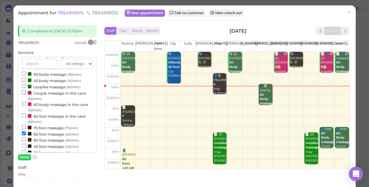
scroll to position [81, 0]
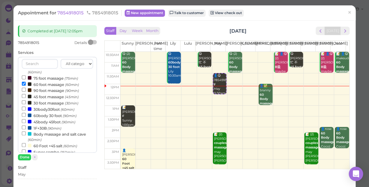
click at [54, 84] on label "60 foot massage (60min)" at bounding box center [50, 84] width 57 height 6
click at [26, 84] on input "60 foot massage (60min)" at bounding box center [24, 83] width 4 height 4
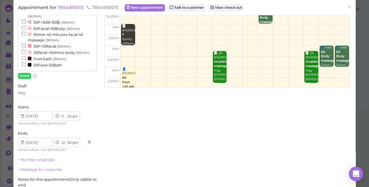
click at [50, 57] on label "Foot bath (30min)" at bounding box center [44, 58] width 44 height 6
click at [26, 57] on input "Foot bath (30min)" at bounding box center [24, 58] width 4 height 4
select select "00"
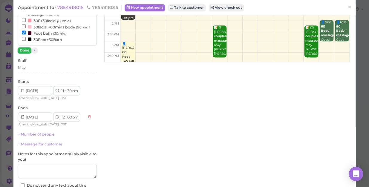
click at [21, 48] on button "Done" at bounding box center [24, 50] width 13 height 6
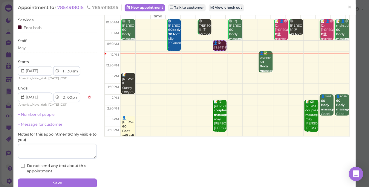
scroll to position [58, 0]
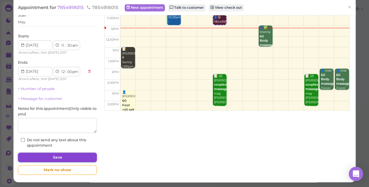
click at [40, 155] on button "Save" at bounding box center [57, 157] width 79 height 10
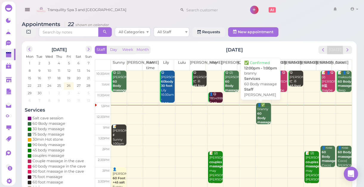
click at [258, 111] on div "👤✅ branny 60 Body massage [PERSON_NAME] 12:00pm - 1:00pm" at bounding box center [264, 122] width 14 height 39
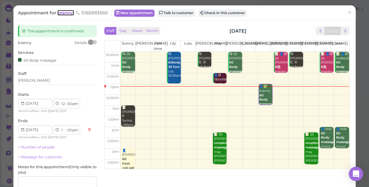
click at [64, 13] on span "branny" at bounding box center [65, 13] width 17 height 6
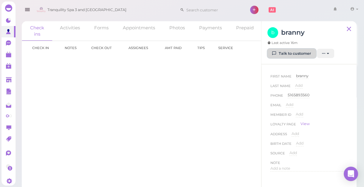
click at [301, 54] on link "Talk to customer" at bounding box center [292, 54] width 49 height 10
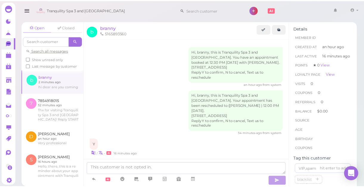
scroll to position [51, 0]
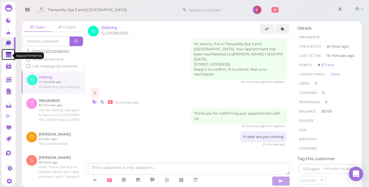
click at [9, 55] on polygon at bounding box center [8, 55] width 5 height 4
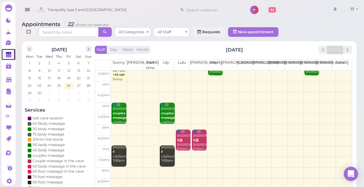
scroll to position [108, 0]
click at [343, 130] on td at bounding box center [231, 129] width 241 height 11
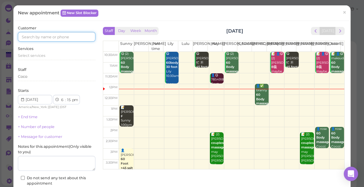
click at [59, 33] on input at bounding box center [57, 37] width 78 height 10
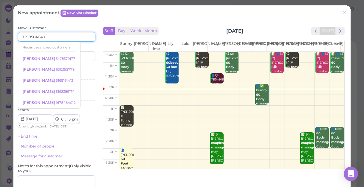
type input "9298504640"
click at [76, 56] on input at bounding box center [76, 56] width 37 height 10
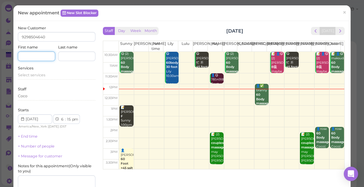
click at [41, 55] on input at bounding box center [36, 56] width 37 height 10
type input "[PERSON_NAME]"
click at [44, 74] on span "Select services" at bounding box center [31, 75] width 27 height 4
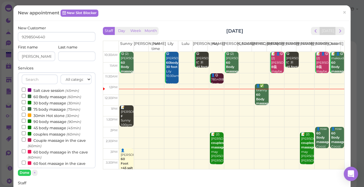
click at [53, 97] on label "60 Body massage (60min)" at bounding box center [51, 96] width 59 height 6
click at [26, 97] on input "60 Body massage (60min)" at bounding box center [24, 96] width 4 height 4
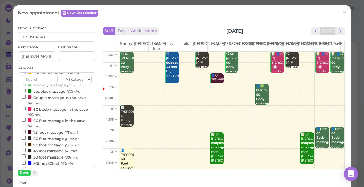
scroll to position [81, 0]
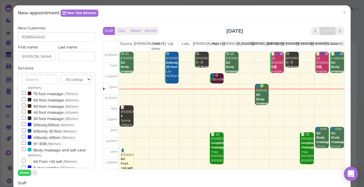
click at [53, 119] on label "30 foot massage (30min)" at bounding box center [50, 118] width 56 height 6
click at [26, 119] on input "30 foot massage (30min)" at bounding box center [24, 118] width 4 height 4
select select "45"
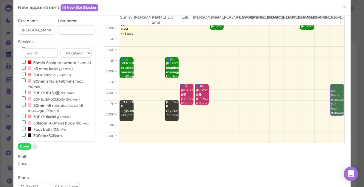
scroll to position [54, 0]
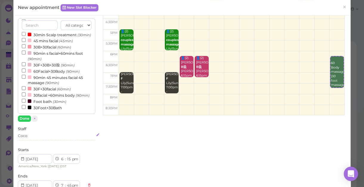
click at [31, 135] on div "Coco" at bounding box center [57, 135] width 78 height 5
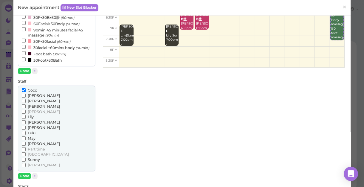
scroll to position [108, 0]
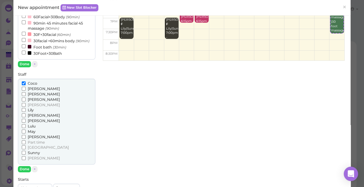
click at [36, 158] on span "[PERSON_NAME]" at bounding box center [44, 158] width 32 height 4
click at [26, 158] on input "[PERSON_NAME]" at bounding box center [24, 158] width 4 height 4
click at [21, 62] on button "Done" at bounding box center [24, 64] width 13 height 6
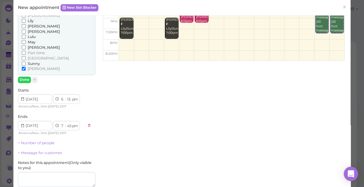
scroll to position [26, 0]
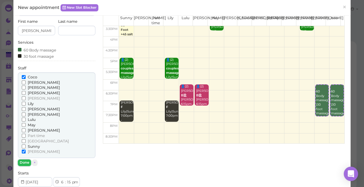
click at [23, 162] on button "Done" at bounding box center [24, 162] width 13 height 6
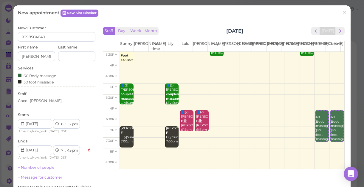
scroll to position [54, 0]
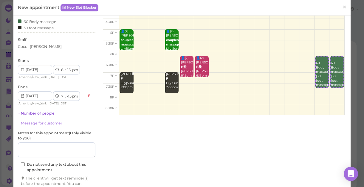
click at [42, 111] on link "+ Number of people" at bounding box center [36, 113] width 37 height 4
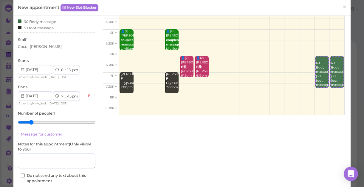
type input "2"
click at [29, 121] on input "range" at bounding box center [57, 122] width 78 height 10
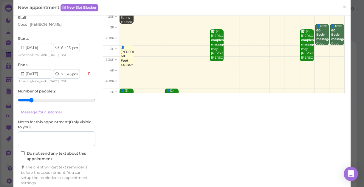
scroll to position [98, 0]
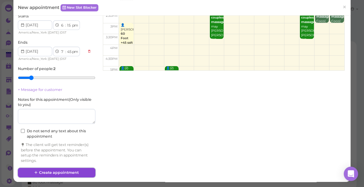
click at [58, 170] on button "Create appointment" at bounding box center [57, 172] width 78 height 10
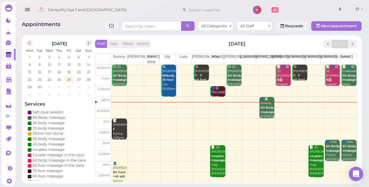
scroll to position [27, 0]
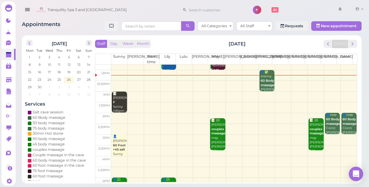
click at [165, 135] on td at bounding box center [233, 139] width 245 height 11
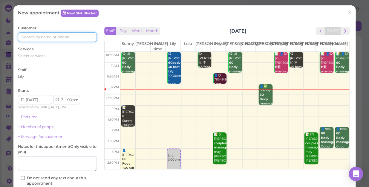
click at [48, 37] on input at bounding box center [57, 37] width 79 height 10
type input "5163800996"
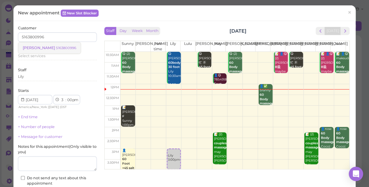
click at [56, 46] on small "5163800996" at bounding box center [66, 48] width 20 height 4
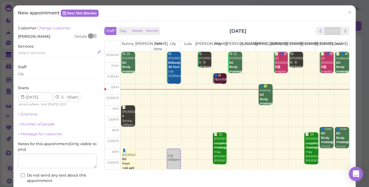
click at [37, 50] on div "Select services" at bounding box center [57, 52] width 79 height 5
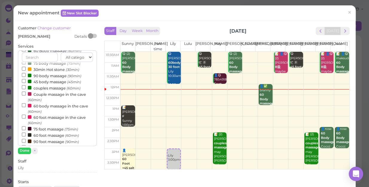
scroll to position [54, 0]
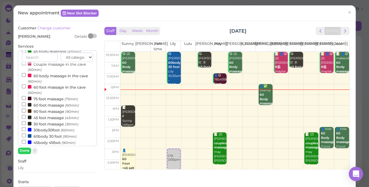
click at [50, 107] on label "60 foot massage (60min)" at bounding box center [50, 104] width 57 height 6
click at [26, 106] on input "60 foot massage (60min)" at bounding box center [24, 104] width 4 height 4
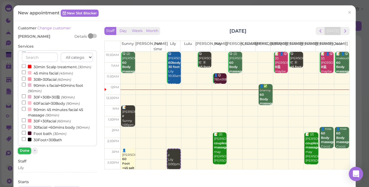
click at [25, 151] on button "Done" at bounding box center [24, 150] width 13 height 6
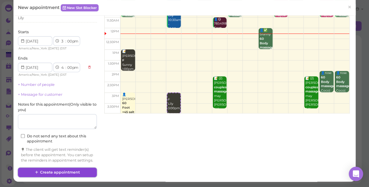
click at [60, 172] on button "Create appointment" at bounding box center [57, 172] width 79 height 10
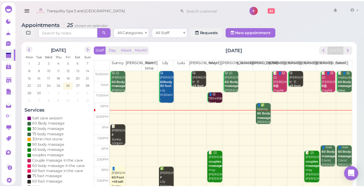
scroll to position [27, 0]
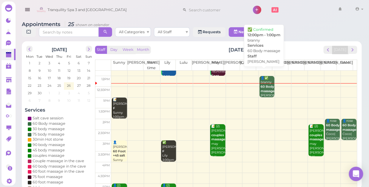
click at [265, 84] on b "60 Body massage" at bounding box center [267, 88] width 14 height 8
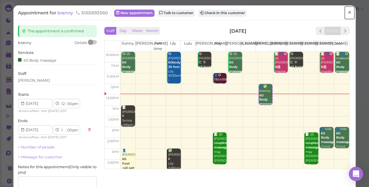
click at [347, 12] on span "×" at bounding box center [349, 12] width 4 height 8
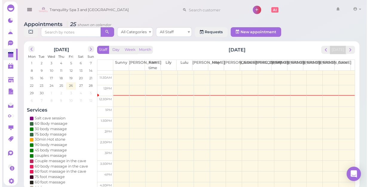
scroll to position [27, 0]
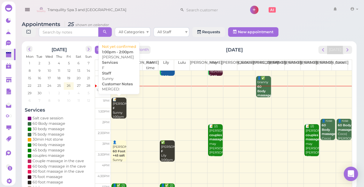
click at [120, 108] on div "📝 [PERSON_NAME] 1:00pm - 2:00pm" at bounding box center [120, 112] width 14 height 31
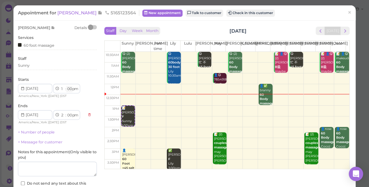
click at [68, 90] on select "00 05 10 15 20 25 30 35 40 45 50 55" at bounding box center [69, 89] width 6 height 6
select select "30"
click at [66, 86] on select "00 05 10 15 20 25 30 35 40 45 50 55" at bounding box center [69, 89] width 6 height 6
select select "30"
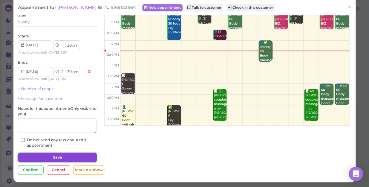
click at [72, 155] on button "Save" at bounding box center [57, 157] width 79 height 10
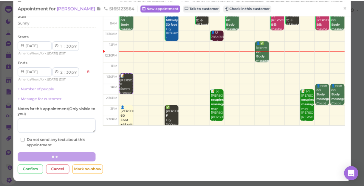
scroll to position [43, 0]
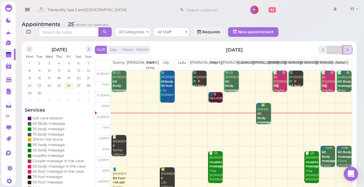
click at [349, 50] on span "next" at bounding box center [348, 50] width 6 height 6
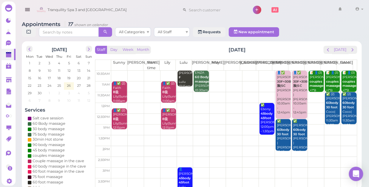
click at [178, 124] on td at bounding box center [233, 129] width 245 height 11
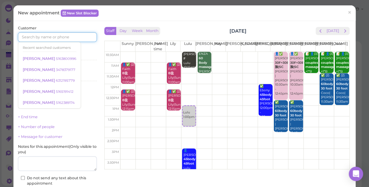
click at [57, 35] on input at bounding box center [57, 37] width 79 height 10
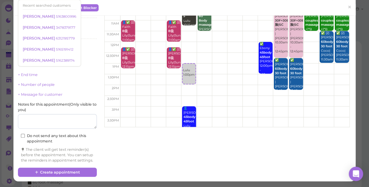
scroll to position [47, 0]
click at [347, 7] on span "×" at bounding box center [349, 7] width 4 height 8
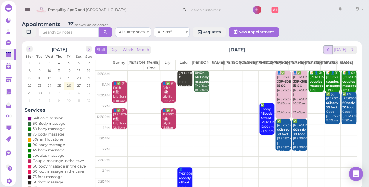
click at [328, 47] on span "prev" at bounding box center [328, 50] width 6 height 6
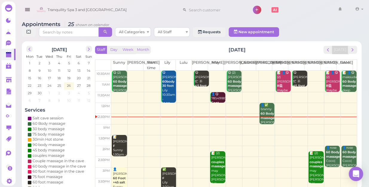
click at [213, 124] on td at bounding box center [233, 129] width 245 height 11
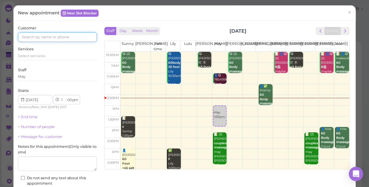
click at [64, 34] on input at bounding box center [57, 37] width 79 height 10
type input "6463614997"
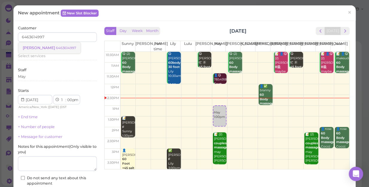
click at [56, 47] on small "6463614997" at bounding box center [66, 48] width 20 height 4
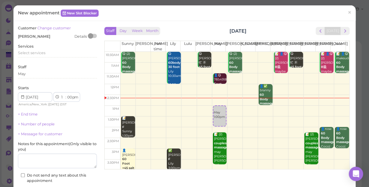
click at [44, 50] on div "Services Select services" at bounding box center [57, 52] width 79 height 16
click at [44, 52] on span "Select services" at bounding box center [31, 52] width 27 height 4
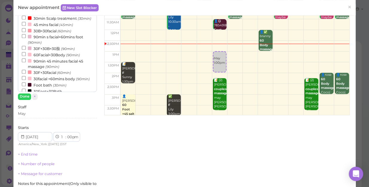
scroll to position [165, 0]
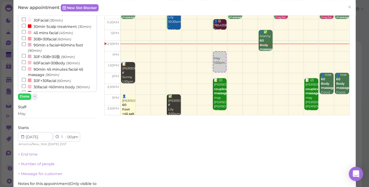
click at [56, 59] on label "30F+30B+30脸 (90min)" at bounding box center [48, 56] width 53 height 6
click at [26, 58] on input "30F+30B+30脸 (90min)" at bounding box center [24, 56] width 4 height 4
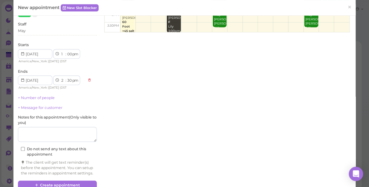
scroll to position [192, 0]
click at [70, 53] on select "00 05 10 15 20 25 30 35 40 45 50 55" at bounding box center [69, 54] width 6 height 6
select select "15"
click at [66, 51] on select "00 05 10 15 20 25 30 35 40 45 50 55" at bounding box center [69, 54] width 6 height 6
select select "45"
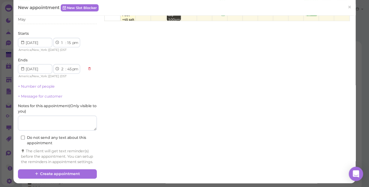
scroll to position [154, 0]
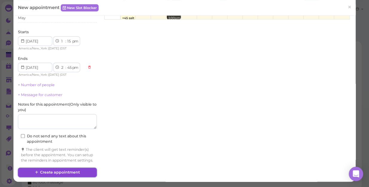
click at [76, 172] on button "Create appointment" at bounding box center [57, 172] width 79 height 10
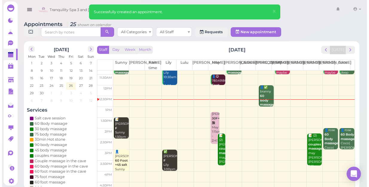
scroll to position [27, 0]
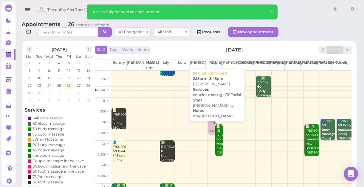
click at [217, 144] on b "couples massage|30Facial" at bounding box center [231, 141] width 28 height 8
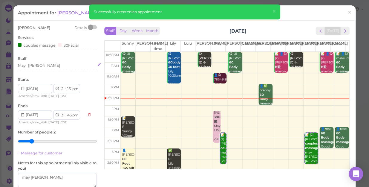
click at [39, 65] on div "May [PERSON_NAME]" at bounding box center [57, 65] width 79 height 5
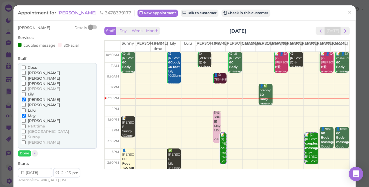
click at [33, 110] on span "Lulu" at bounding box center [32, 110] width 8 height 4
click at [26, 110] on input "Lulu" at bounding box center [24, 110] width 4 height 4
click at [31, 113] on span "May" at bounding box center [32, 115] width 8 height 4
click at [26, 113] on input "May" at bounding box center [24, 115] width 4 height 4
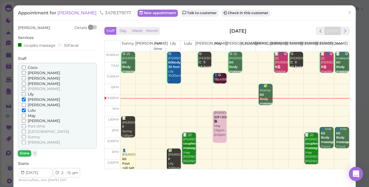
click at [20, 152] on button "Done" at bounding box center [24, 153] width 13 height 6
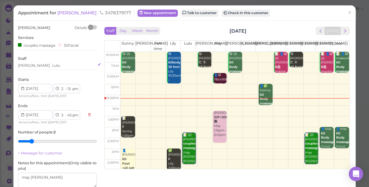
click at [49, 64] on div "[PERSON_NAME] Lulu" at bounding box center [57, 65] width 79 height 5
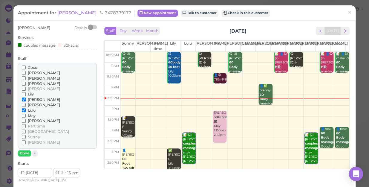
click at [32, 110] on span "Lulu" at bounding box center [32, 110] width 8 height 4
click at [26, 110] on input "Lulu" at bounding box center [24, 110] width 4 height 4
click at [25, 152] on button "Done" at bounding box center [24, 153] width 13 height 6
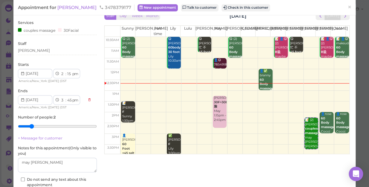
scroll to position [27, 0]
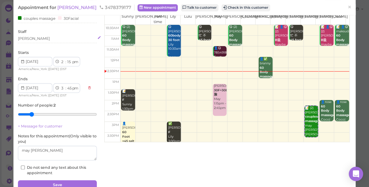
click at [45, 41] on div "[PERSON_NAME]" at bounding box center [57, 38] width 79 height 5
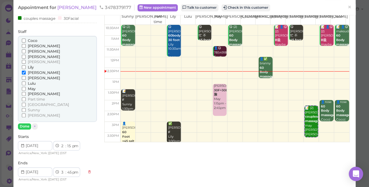
click at [31, 88] on span "May" at bounding box center [32, 88] width 8 height 4
click at [26, 88] on input "May" at bounding box center [24, 89] width 4 height 4
click at [27, 124] on button "Done" at bounding box center [24, 126] width 13 height 6
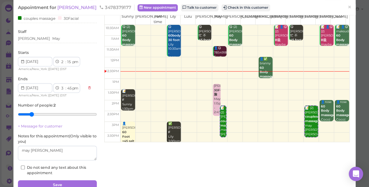
scroll to position [54, 0]
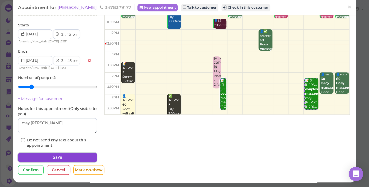
click at [73, 156] on button "Save" at bounding box center [57, 157] width 79 height 10
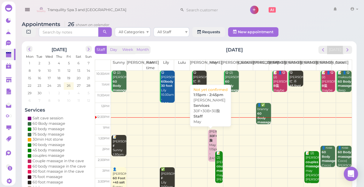
click at [211, 135] on b "30F+30B+30脸" at bounding box center [220, 138] width 20 height 8
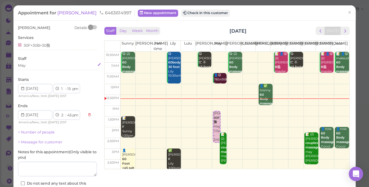
click at [38, 68] on div "May" at bounding box center [57, 65] width 79 height 5
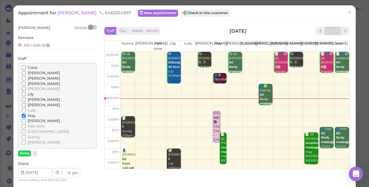
click at [33, 84] on span "[PERSON_NAME]" at bounding box center [44, 83] width 32 height 4
click at [26, 84] on input "[PERSON_NAME]" at bounding box center [24, 83] width 4 height 4
click at [31, 114] on span "May" at bounding box center [32, 115] width 8 height 4
click at [26, 114] on input "May" at bounding box center [24, 115] width 4 height 4
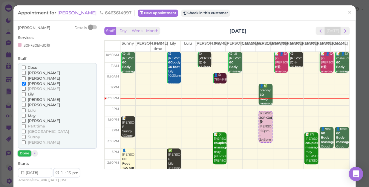
click at [26, 153] on button "Done" at bounding box center [24, 153] width 13 height 6
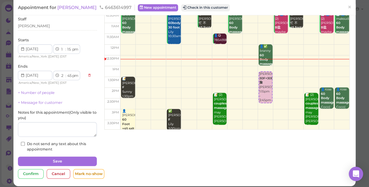
scroll to position [43, 0]
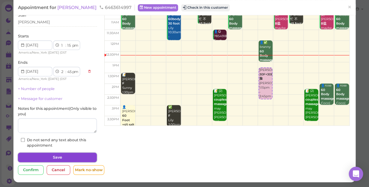
click at [52, 160] on button "Save" at bounding box center [57, 157] width 79 height 10
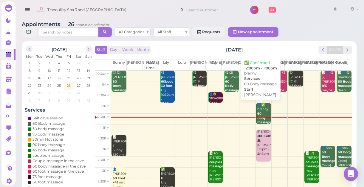
click at [265, 116] on div "👤✅ branny 60 Body massage [PERSON_NAME] 12:00pm - 1:00pm" at bounding box center [264, 122] width 14 height 39
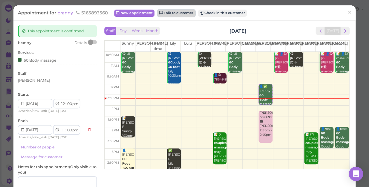
click at [170, 13] on link "Talk to customer" at bounding box center [176, 13] width 38 height 7
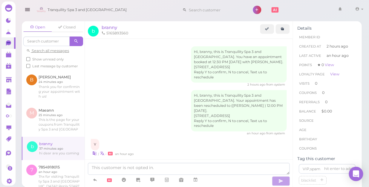
scroll to position [51, 0]
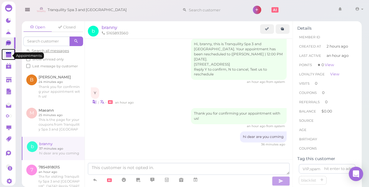
click at [9, 55] on polygon at bounding box center [8, 55] width 5 height 4
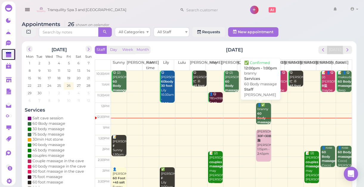
click at [261, 112] on div "👤✅ branny 60 Body massage [PERSON_NAME] 12:00pm - 1:00pm" at bounding box center [264, 122] width 14 height 39
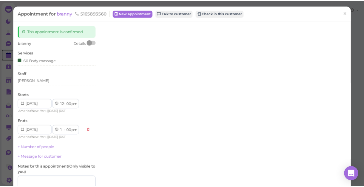
scroll to position [54, 0]
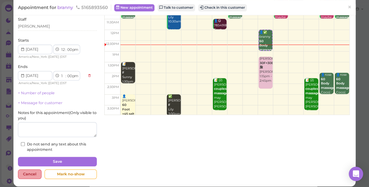
click at [28, 172] on div "Cancel" at bounding box center [30, 174] width 24 height 10
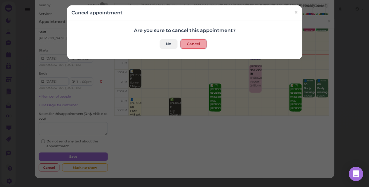
click at [193, 42] on button "Cancel" at bounding box center [193, 44] width 26 height 10
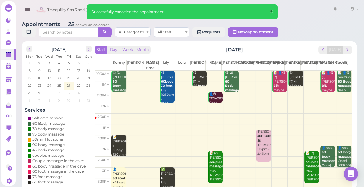
click at [271, 10] on span "×" at bounding box center [272, 11] width 4 height 8
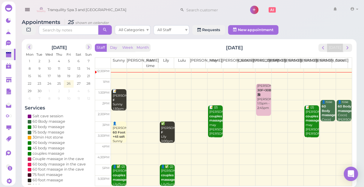
scroll to position [54, 0]
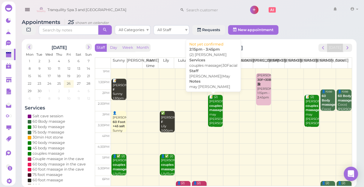
click at [210, 114] on div "📝 (2) [PERSON_NAME] couples massage|30Facial may [PERSON_NAME] [PERSON_NAME]|Ma…" at bounding box center [216, 114] width 14 height 39
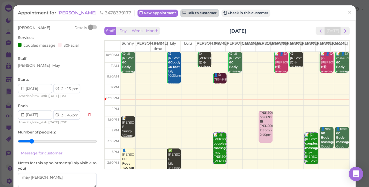
click at [181, 11] on link "Talk to customer" at bounding box center [200, 13] width 38 height 7
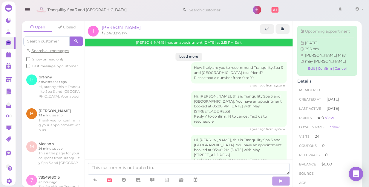
scroll to position [917, 0]
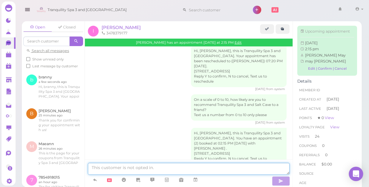
click at [167, 169] on textarea at bounding box center [188, 168] width 201 height 12
type textarea "hi dear i just wanted to know you will coming on time ?"
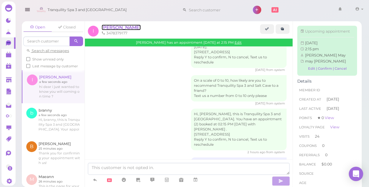
click at [106, 27] on span "[PERSON_NAME]" at bounding box center [120, 27] width 39 height 6
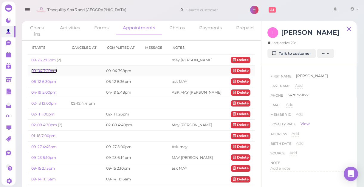
click at [47, 69] on link "09-04 7:20pm" at bounding box center [44, 70] width 26 height 4
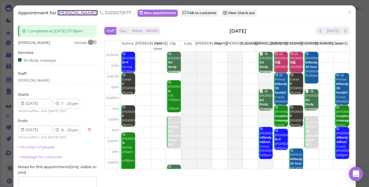
click at [64, 13] on span "[PERSON_NAME]" at bounding box center [77, 13] width 40 height 6
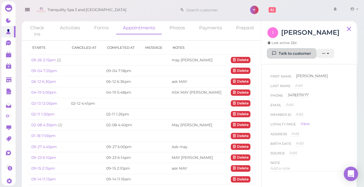
click at [305, 53] on link "Talk to customer" at bounding box center [292, 54] width 49 height 10
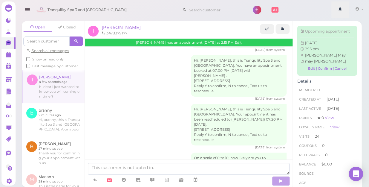
scroll to position [933, 0]
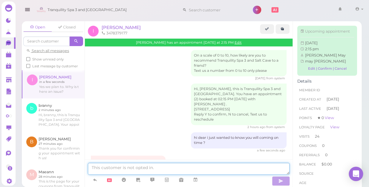
click at [122, 168] on textarea at bounding box center [188, 168] width 201 height 12
type textarea "just confirm thank you"
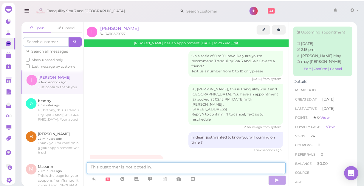
scroll to position [947, 0]
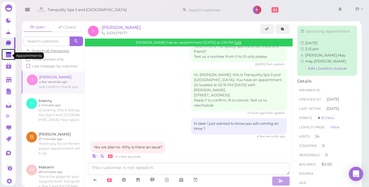
click at [9, 57] on polygon at bounding box center [8, 55] width 5 height 4
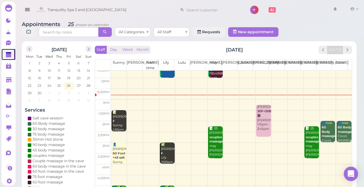
scroll to position [54, 0]
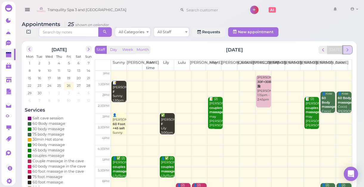
click at [347, 50] on span "next" at bounding box center [348, 50] width 6 height 6
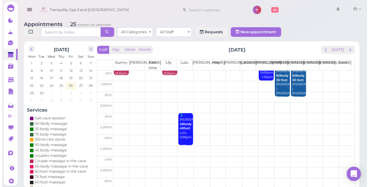
scroll to position [0, 0]
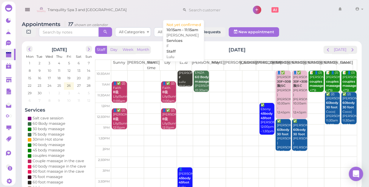
click at [181, 74] on div "[PERSON_NAME] Lulu 10:15am - 11:15am" at bounding box center [185, 82] width 14 height 22
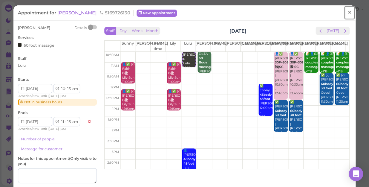
click at [347, 12] on span "×" at bounding box center [349, 12] width 4 height 8
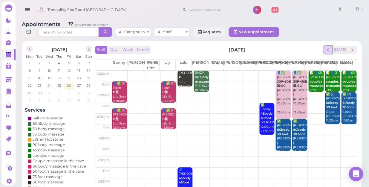
click at [328, 47] on span "prev" at bounding box center [328, 50] width 6 height 6
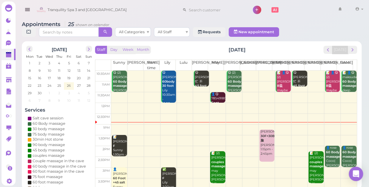
drag, startPoint x: 336, startPoint y: 90, endPoint x: 166, endPoint y: 153, distance: 181.9
click at [335, 92] on td at bounding box center [233, 97] width 245 height 11
click at [294, 146] on td at bounding box center [233, 151] width 245 height 11
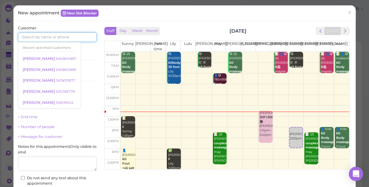
click at [74, 36] on input at bounding box center [57, 37] width 79 height 10
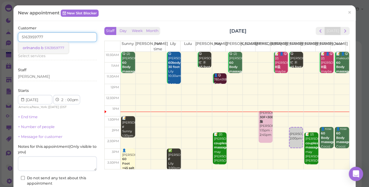
type input "5163959777"
click at [41, 46] on span "orlnando b" at bounding box center [34, 47] width 22 height 4
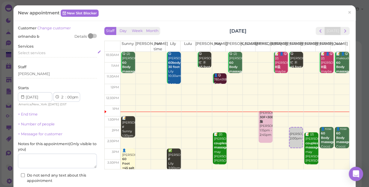
click at [36, 53] on span "Select services" at bounding box center [31, 52] width 27 height 4
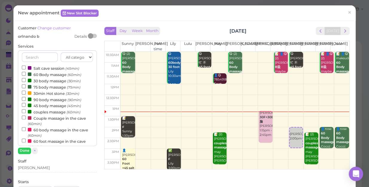
click at [52, 74] on label "60 Body massage (60min)" at bounding box center [51, 74] width 59 height 6
click at [26, 74] on input "60 Body massage (60min)" at bounding box center [24, 74] width 4 height 4
click at [24, 149] on button "Done" at bounding box center [24, 150] width 13 height 6
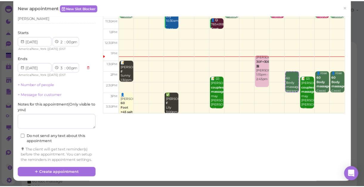
scroll to position [61, 0]
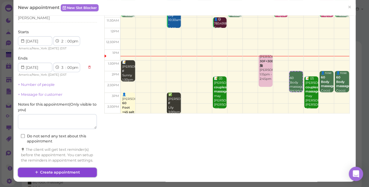
click at [41, 170] on button "Create appointment" at bounding box center [57, 172] width 79 height 10
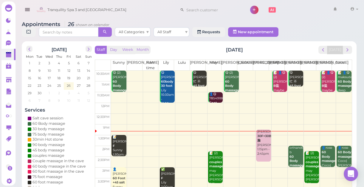
click at [262, 147] on div "[PERSON_NAME] 30F+30B+30脸 [PERSON_NAME] 1:15pm - 2:45pm" at bounding box center [264, 142] width 14 height 26
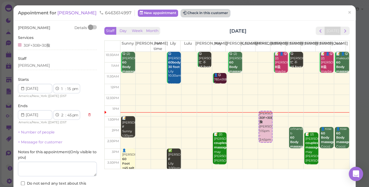
click at [181, 12] on button "Check in this customer" at bounding box center [205, 13] width 49 height 7
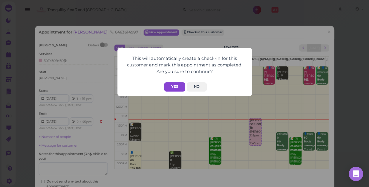
click at [174, 85] on button "Yes" at bounding box center [174, 86] width 21 height 9
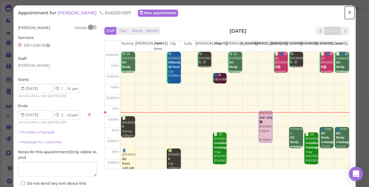
click at [344, 11] on link "×" at bounding box center [349, 13] width 11 height 14
